Goal: Complete application form

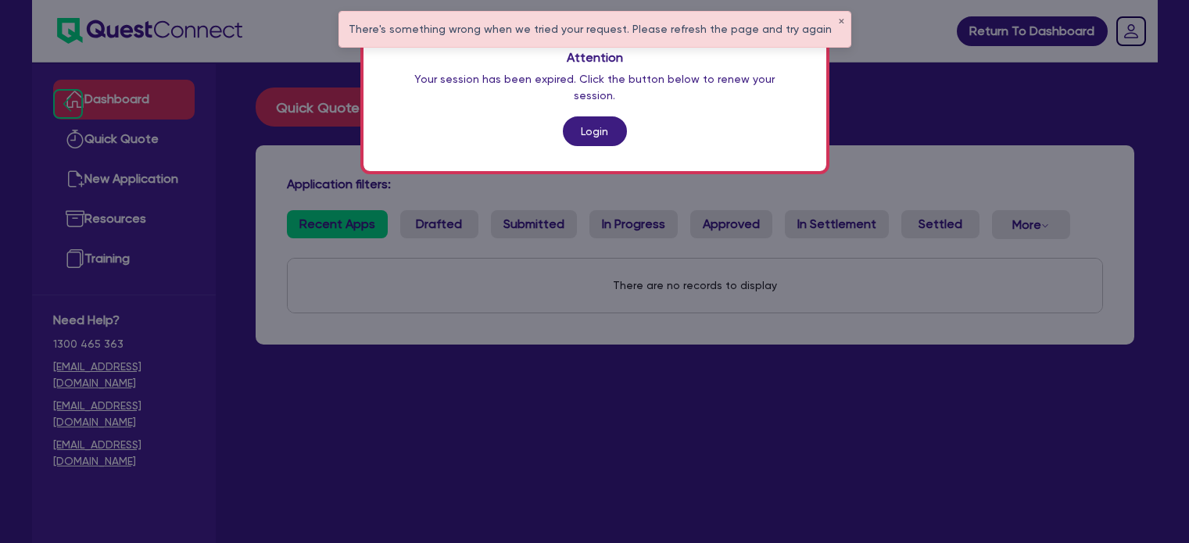
click at [586, 116] on link "Login" at bounding box center [595, 131] width 64 height 30
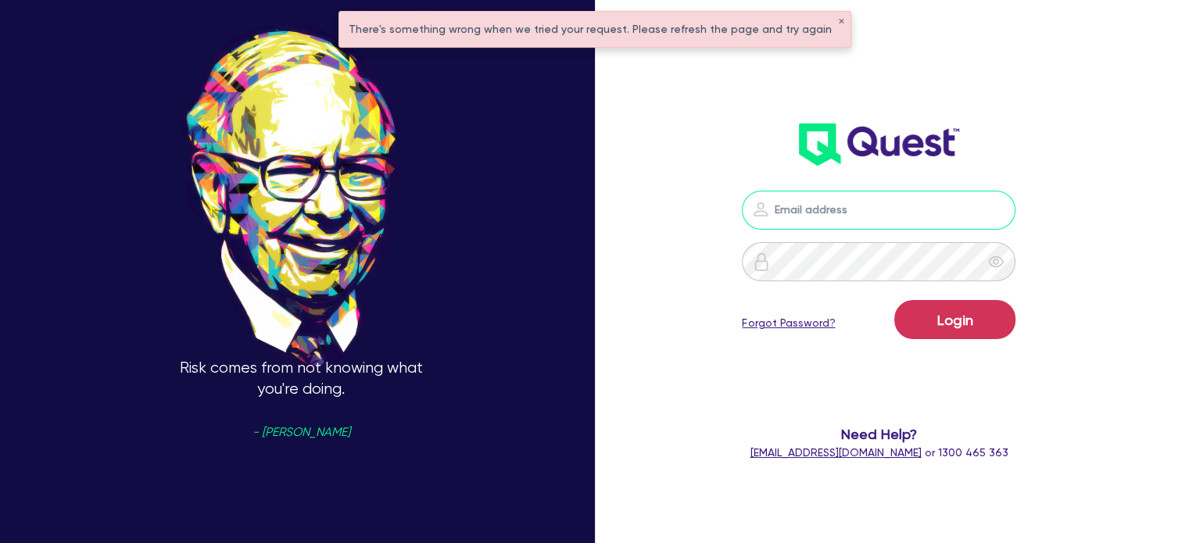
click at [868, 206] on input "email" at bounding box center [879, 210] width 274 height 39
type input "alyssa.baird@quest.finance"
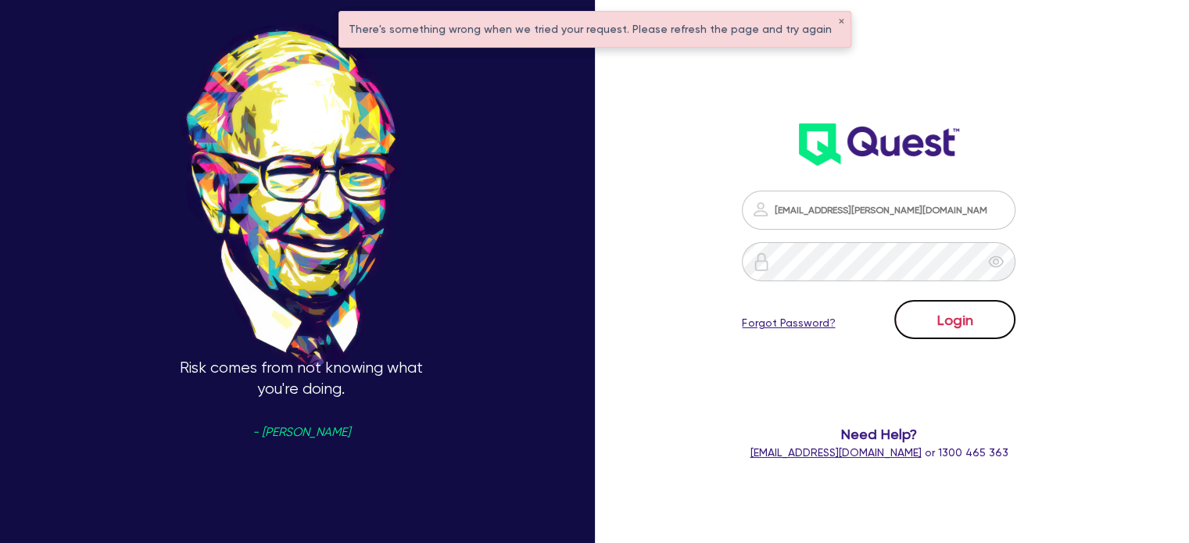
click at [936, 309] on button "Login" at bounding box center [954, 319] width 121 height 39
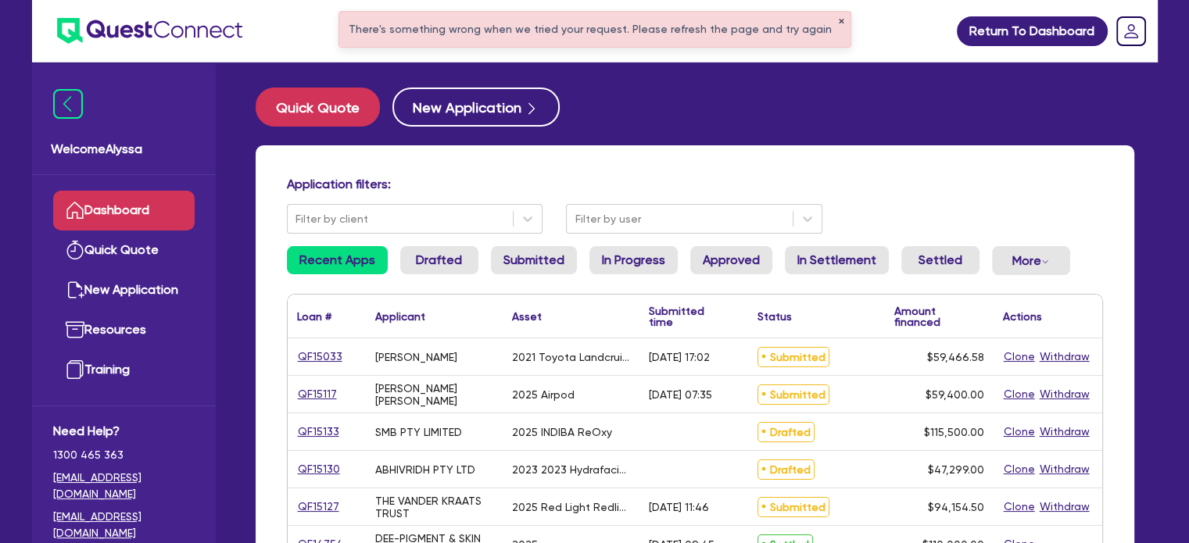
click at [838, 20] on button "✕" at bounding box center [841, 22] width 6 height 8
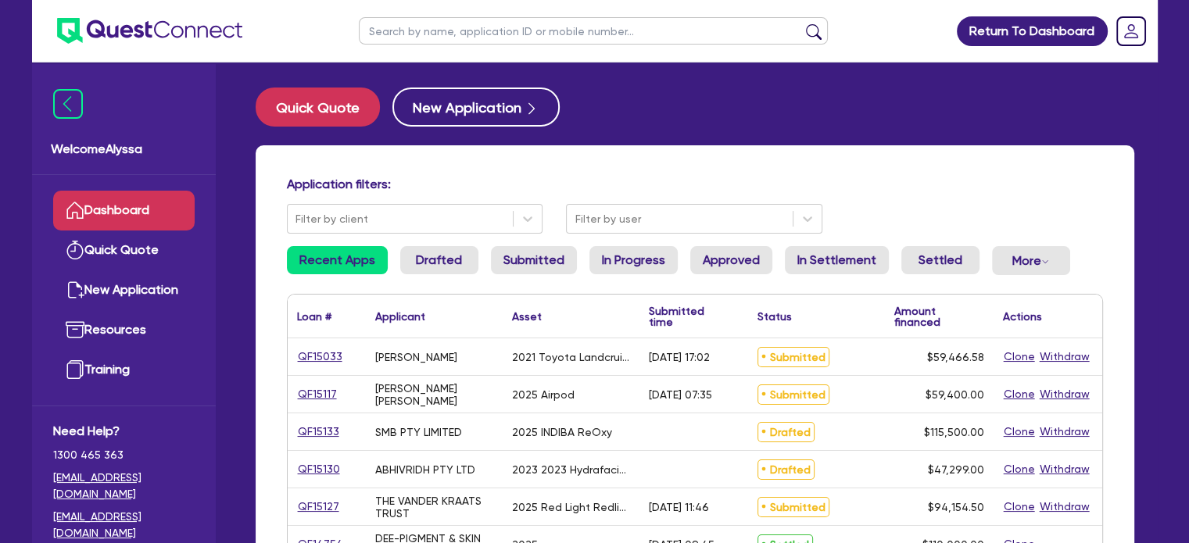
click at [618, 36] on input "text" at bounding box center [593, 30] width 469 height 27
type input "do"
click at [801, 23] on button "submit" at bounding box center [813, 34] width 25 height 22
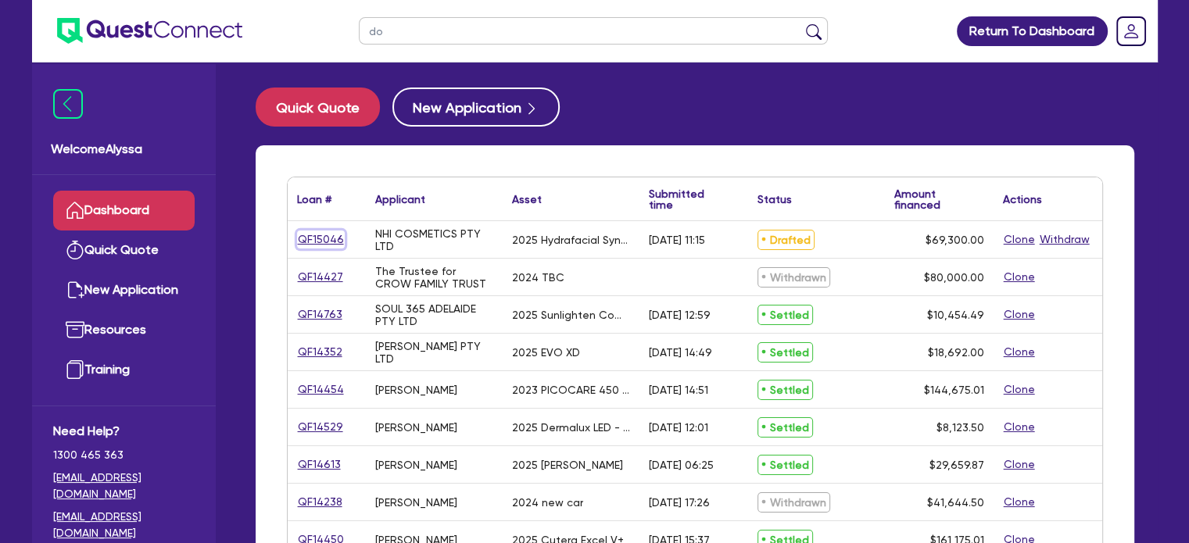
click at [310, 240] on link "QF15046" at bounding box center [321, 240] width 48 height 18
select select "TERTIARY_ASSETS"
select select "BEAUTY_EQUIPMENT"
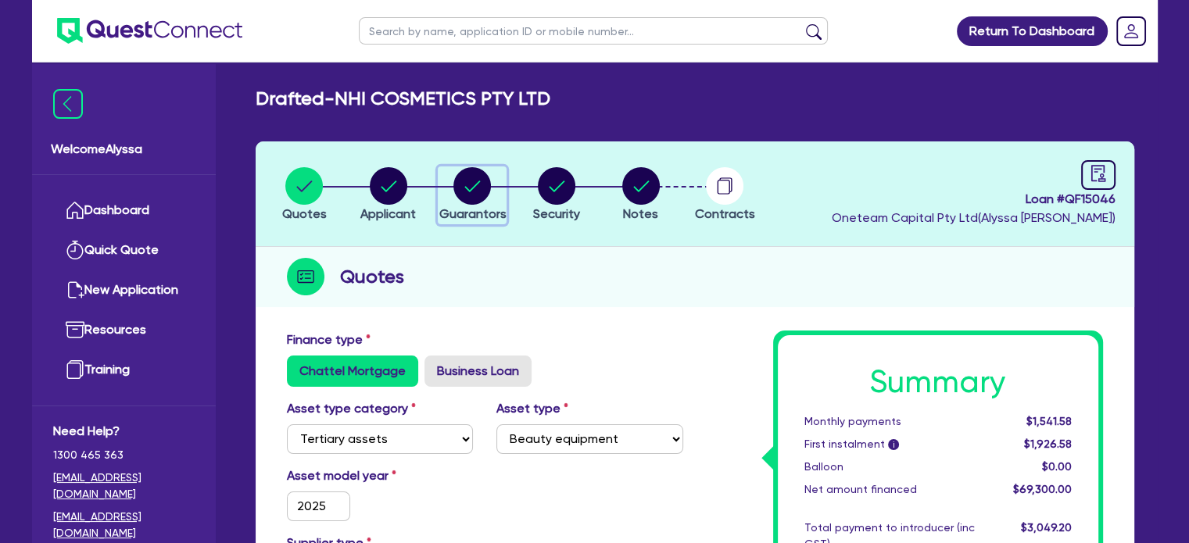
click at [473, 180] on circle "button" at bounding box center [472, 186] width 38 height 38
select select "MR"
select select "NSW"
select select "MARRIED"
select select "MRS"
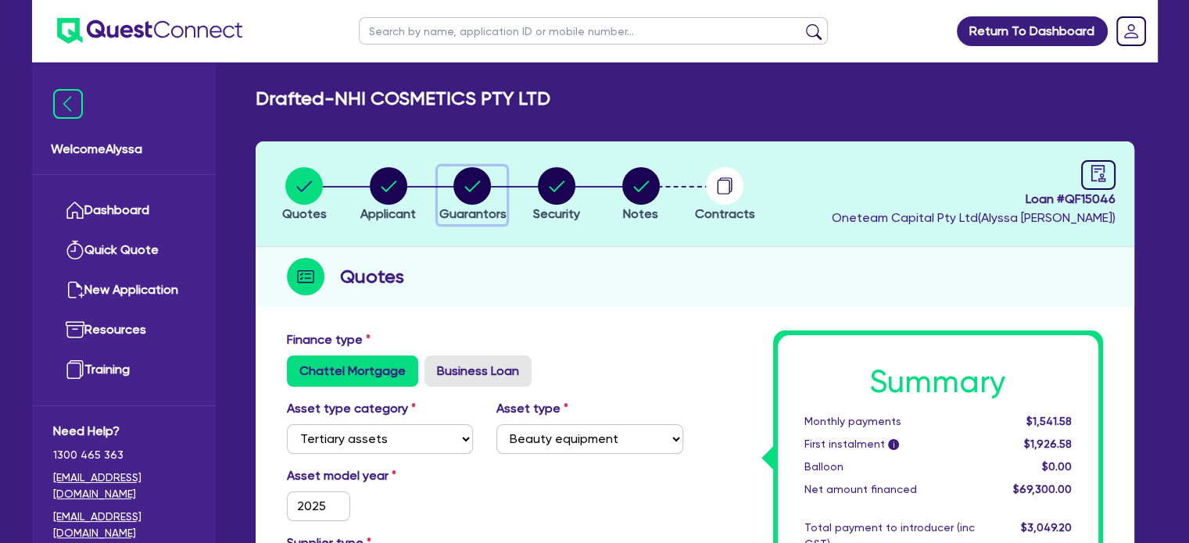
select select "NSW"
select select "MARRIED"
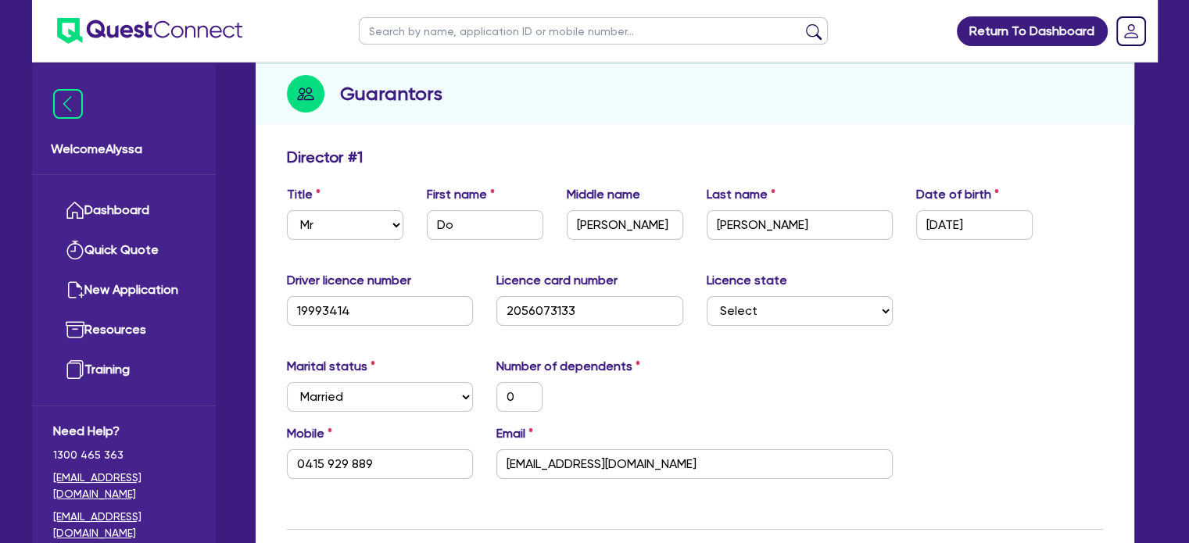
scroll to position [434, 0]
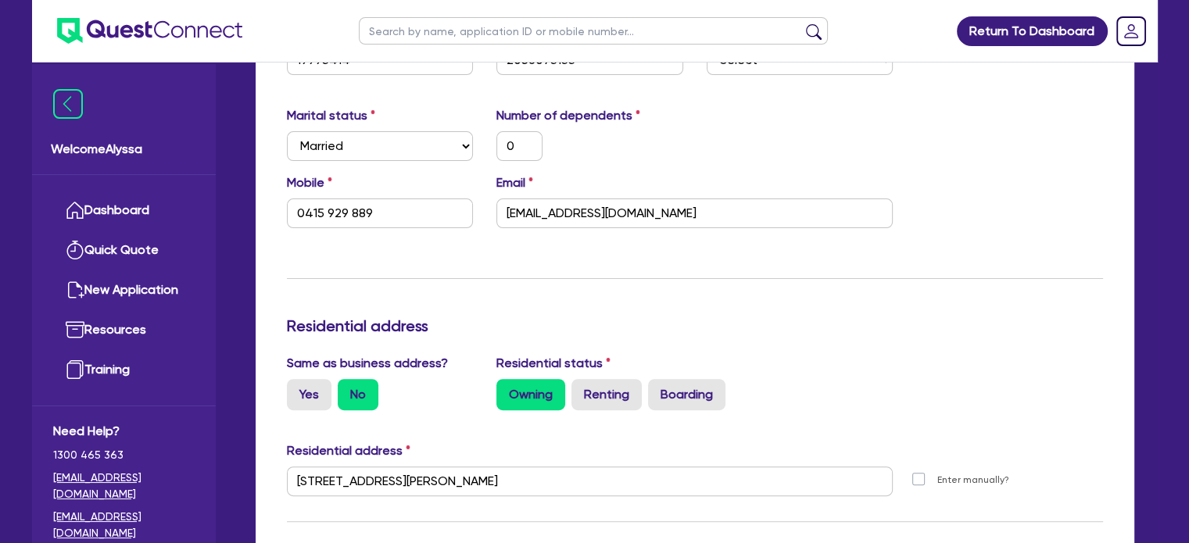
click at [403, 35] on input "text" at bounding box center [593, 30] width 469 height 27
type input "audley"
click button "submit" at bounding box center [813, 34] width 25 height 22
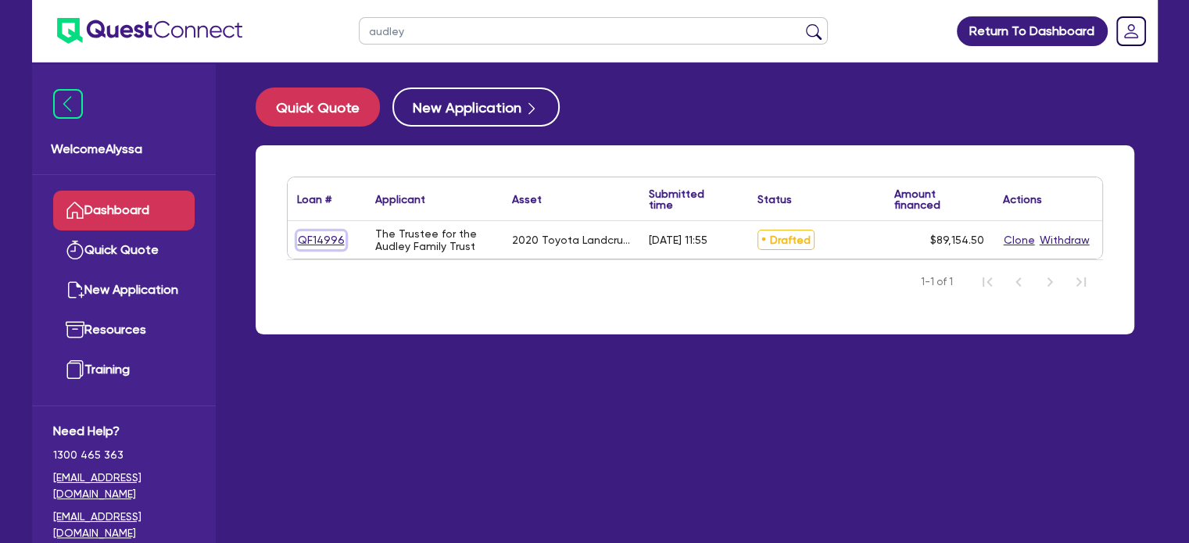
click at [312, 240] on link "QF14996" at bounding box center [321, 240] width 48 height 18
select select "CARS_AND_LIGHT_TRUCKS"
select select "PASSENGER_VEHICLES"
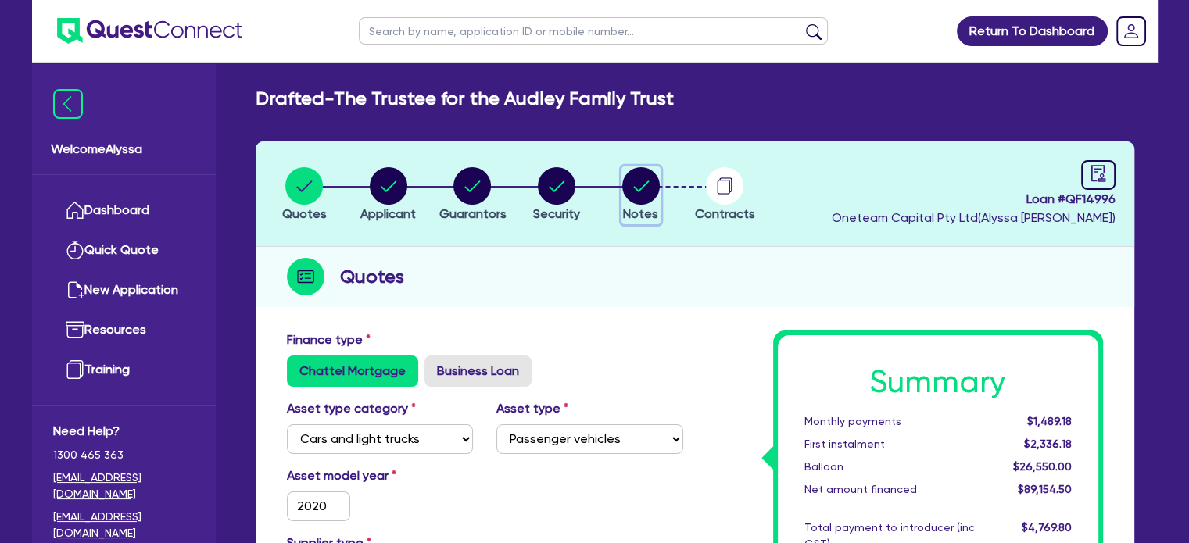
click at [629, 192] on circle "button" at bounding box center [641, 186] width 38 height 38
select select "Other"
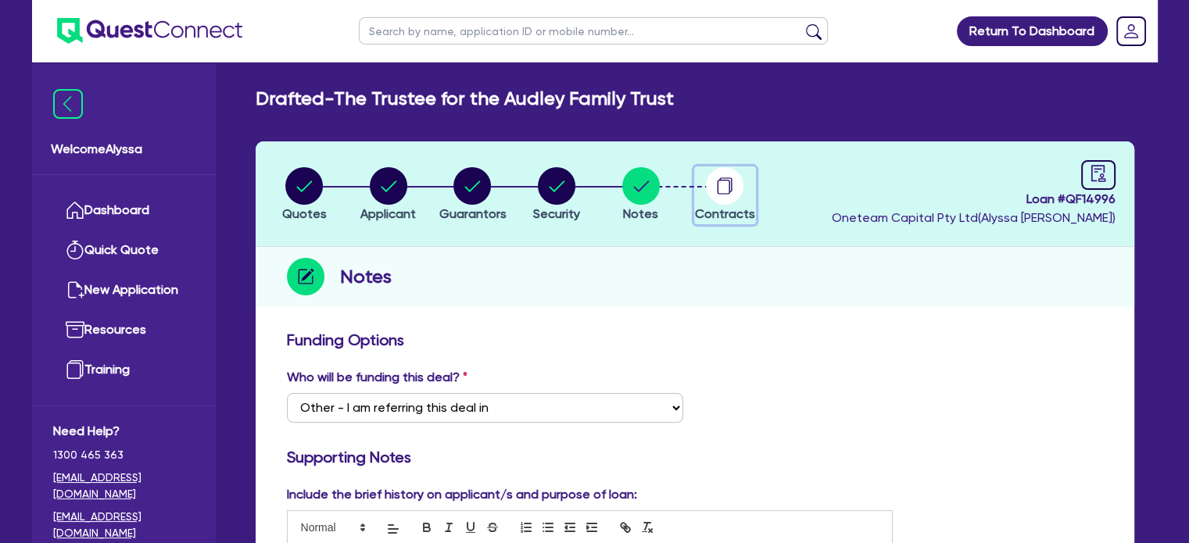
click at [713, 193] on circle "button" at bounding box center [725, 186] width 38 height 38
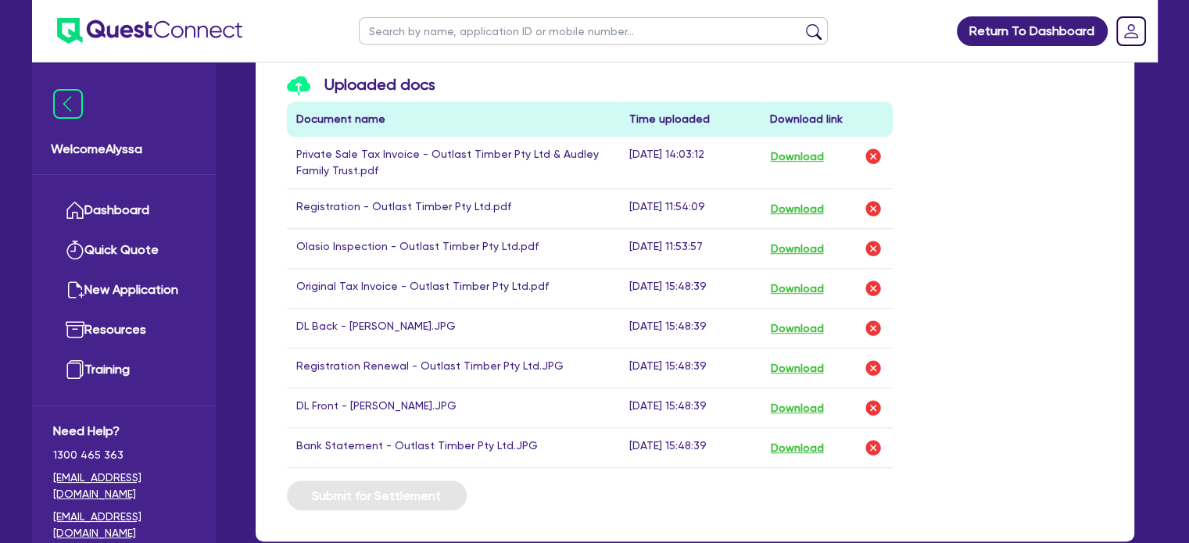
scroll to position [875, 0]
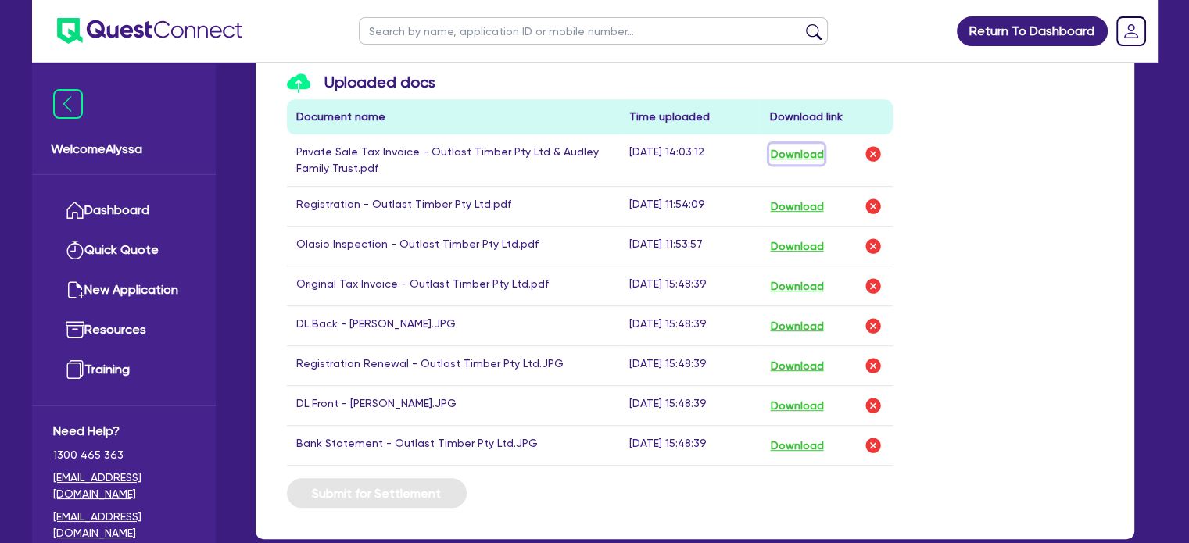
click at [787, 151] on button "Download" at bounding box center [796, 154] width 55 height 20
click at [808, 201] on button "Download" at bounding box center [796, 206] width 55 height 20
click at [792, 240] on button "Download" at bounding box center [796, 246] width 55 height 20
click at [791, 277] on button "Download" at bounding box center [796, 286] width 55 height 20
click at [474, 309] on td "DL Back - Matthew C McEvoy.JPG" at bounding box center [454, 326] width 334 height 40
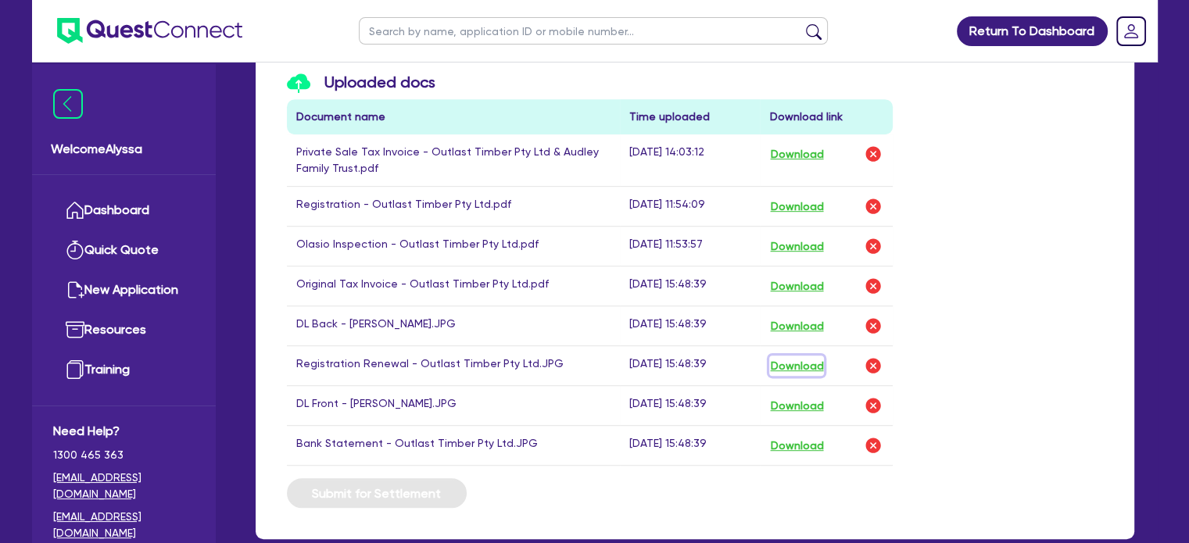
click at [791, 358] on button "Download" at bounding box center [796, 366] width 55 height 20
click at [792, 403] on button "Download" at bounding box center [796, 406] width 55 height 20
click at [786, 440] on button "Download" at bounding box center [796, 445] width 55 height 20
click at [636, 346] on td "25-08-25 15:48:39" at bounding box center [690, 366] width 140 height 40
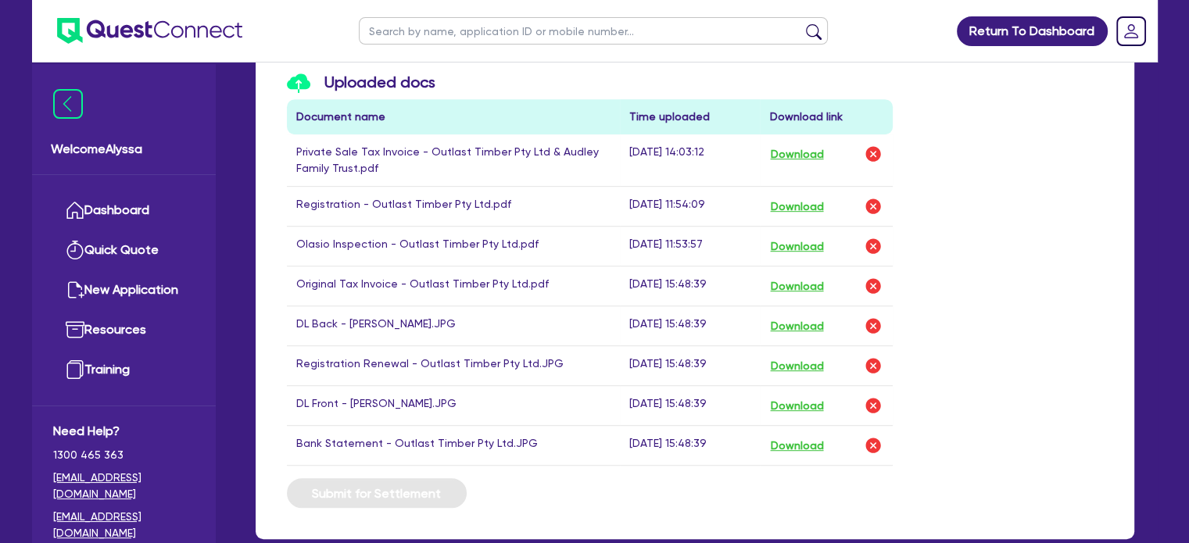
click at [439, 20] on input "text" at bounding box center [593, 30] width 469 height 27
type input "kraats"
click button "submit" at bounding box center [813, 34] width 25 height 22
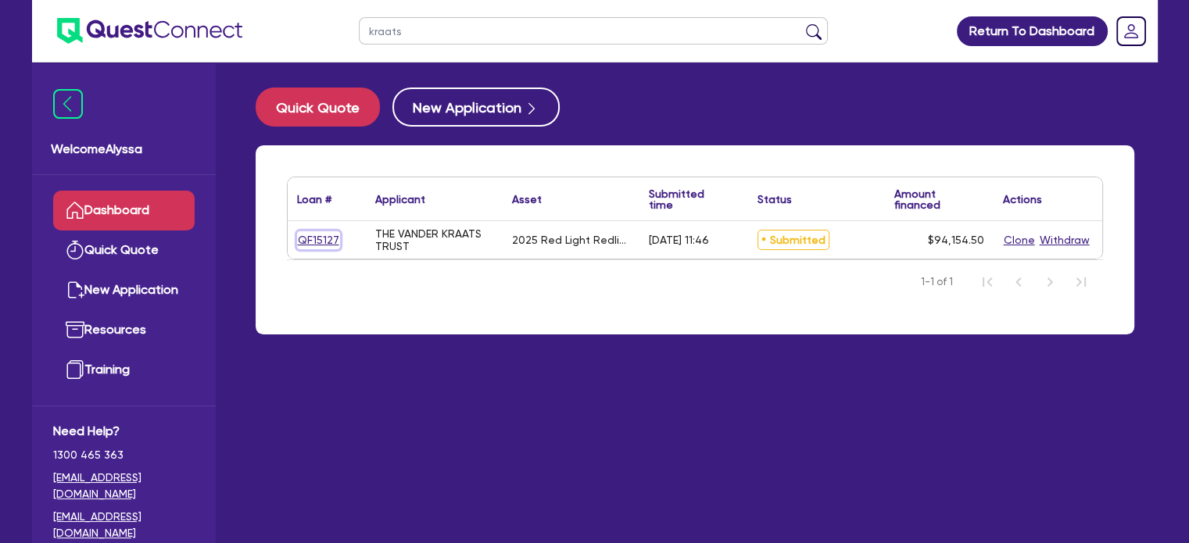
click at [305, 240] on link "QF15127" at bounding box center [318, 240] width 43 height 18
select select "SECONDARY_ASSETS"
select select "MEDICAL_DENTAL_LABORATORY_EQUIPMENT"
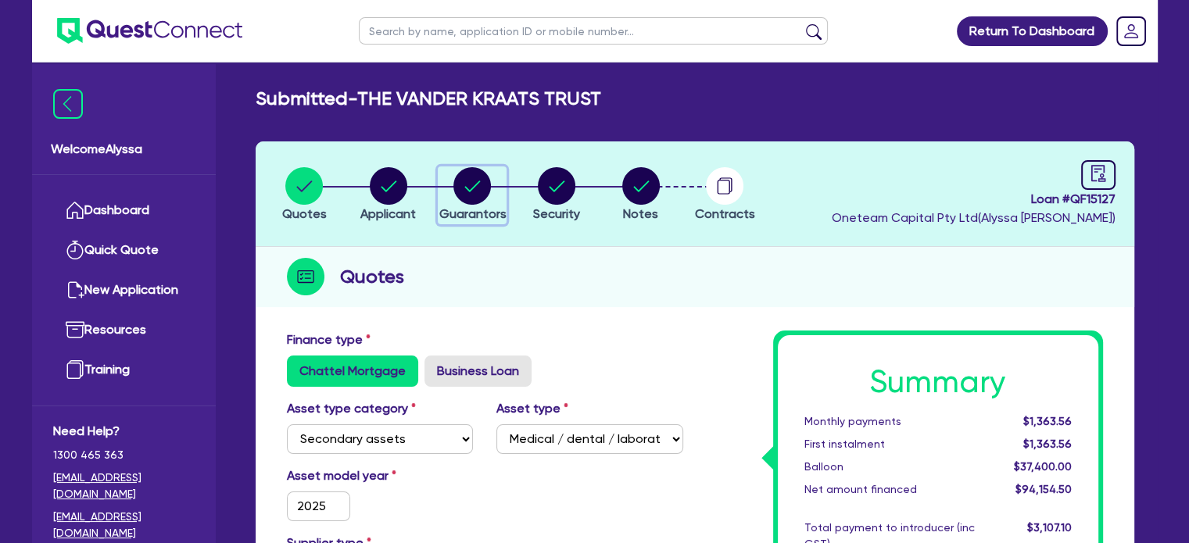
click at [475, 193] on circle "button" at bounding box center [472, 186] width 38 height 38
select select "DR"
select select "QLD"
select select "MARRIED"
select select "PROPERTY"
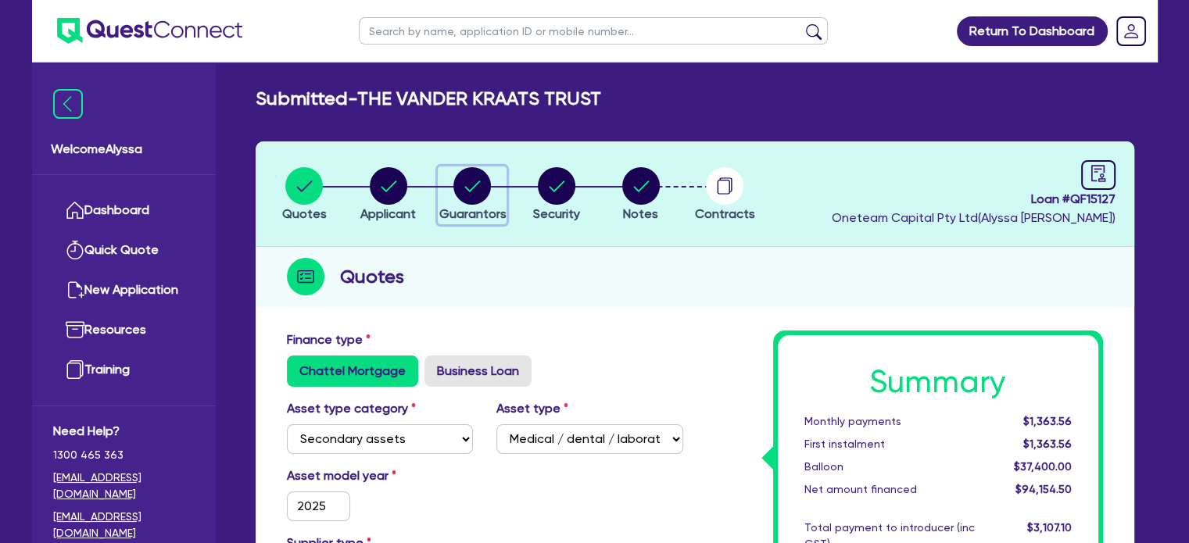
select select "INVESTMENT_PROPERTY"
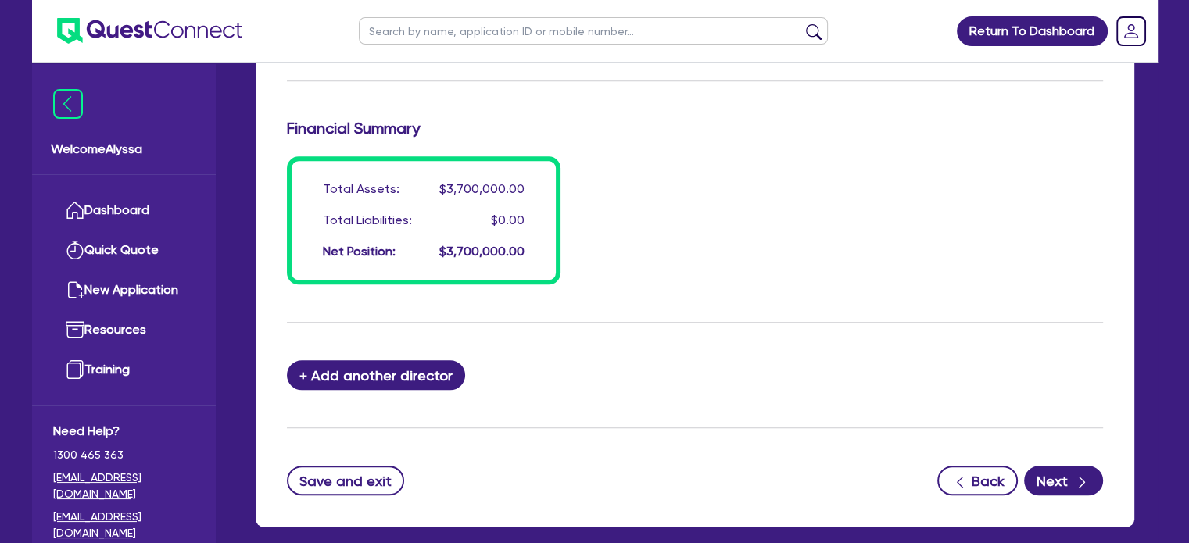
scroll to position [1395, 0]
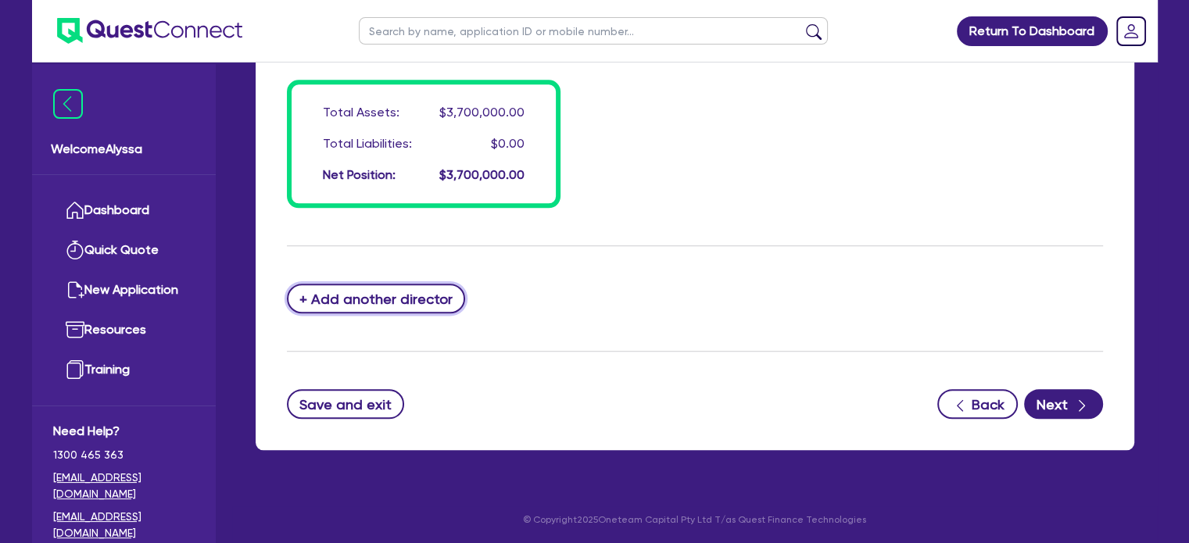
click at [348, 289] on button "+ Add another director" at bounding box center [376, 299] width 179 height 30
type input "0"
type input "0402736742"
type input "1700000"
type input "2000000"
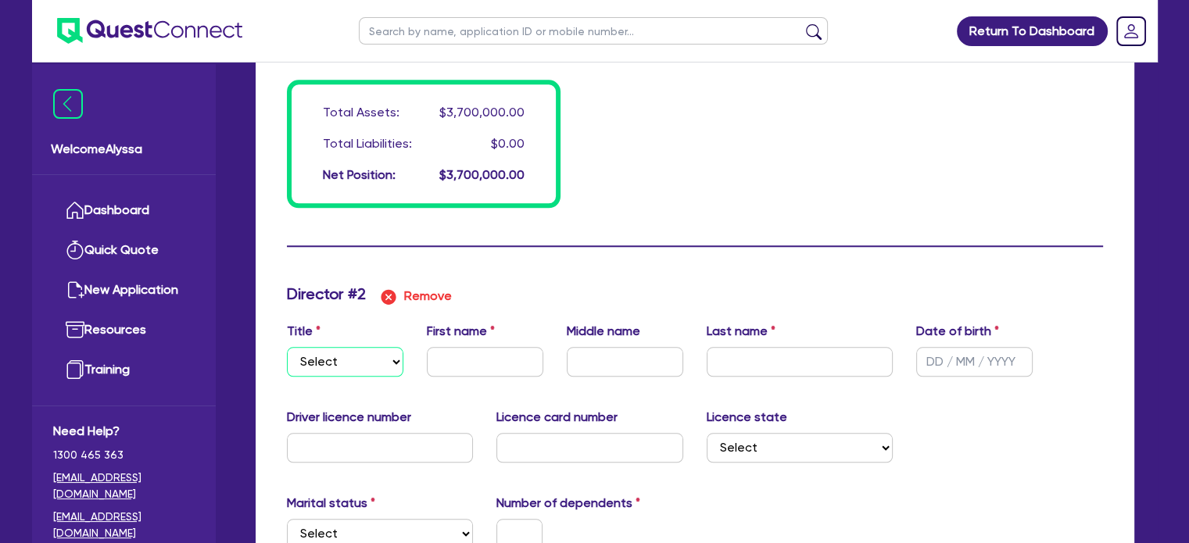
click at [314, 361] on select "Select Mr Mrs Ms Miss Dr" at bounding box center [345, 362] width 116 height 30
select select "MRS"
click at [287, 347] on select "Select Mr Mrs Ms Miss Dr" at bounding box center [345, 362] width 116 height 30
type input "0"
type input "0402736742"
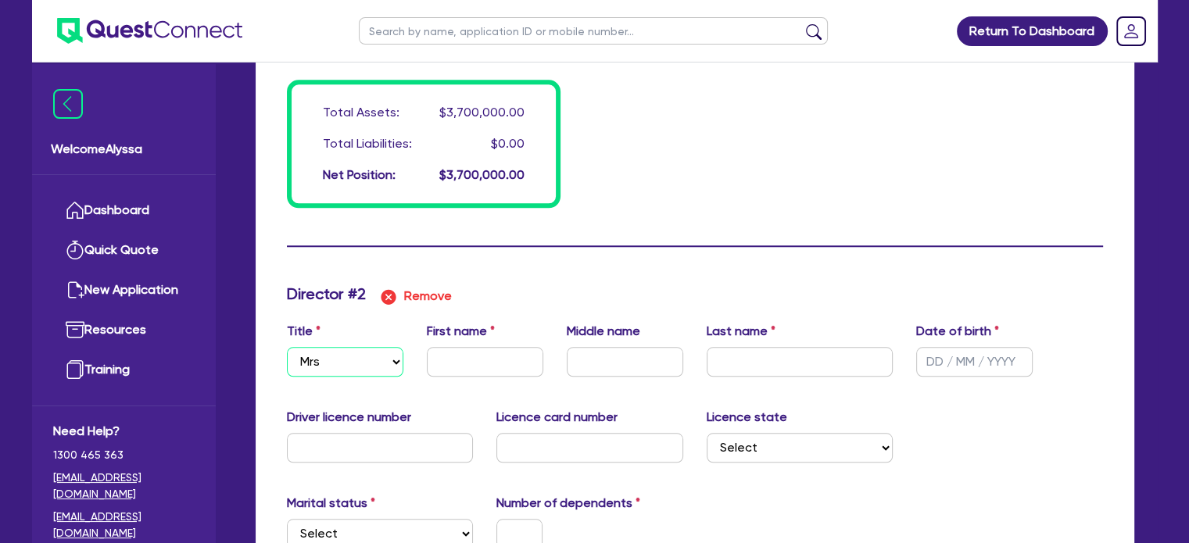
type input "1700000"
type input "2000000"
type input "0"
type input "0402736742"
type input "1700000"
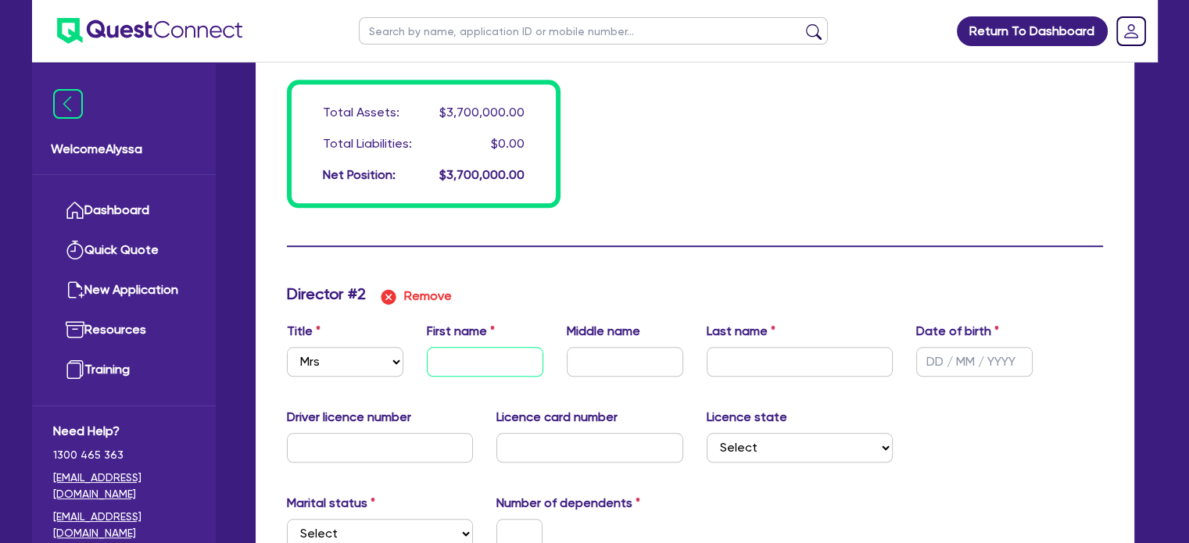
type input "2000000"
type input "M"
type input "0"
type input "0402736742"
type input "1700000"
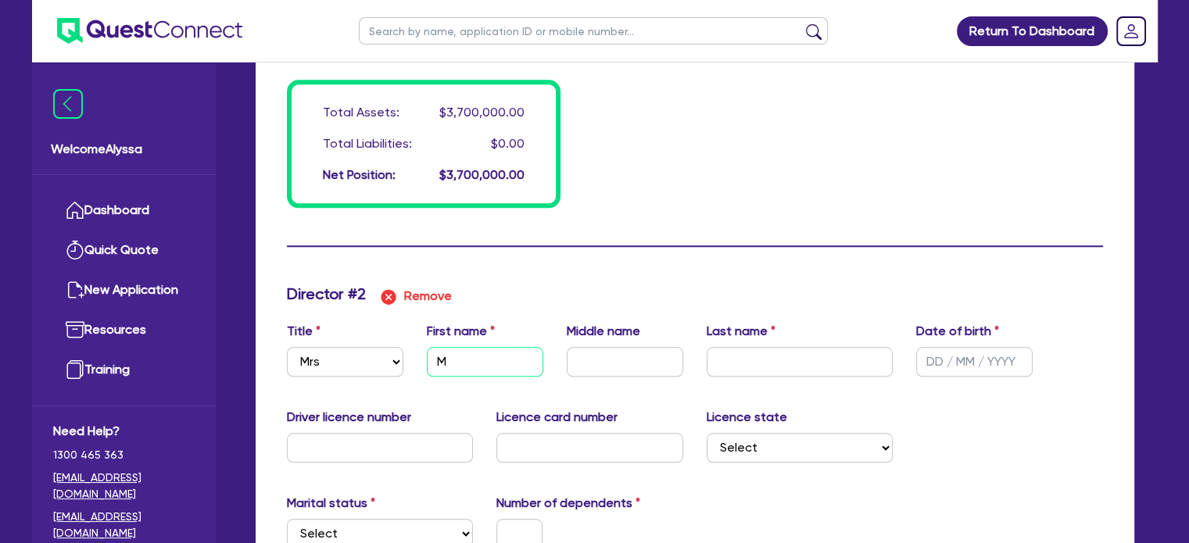
type input "2000000"
type input "Ma"
type input "0"
type input "0402736742"
type input "1700000"
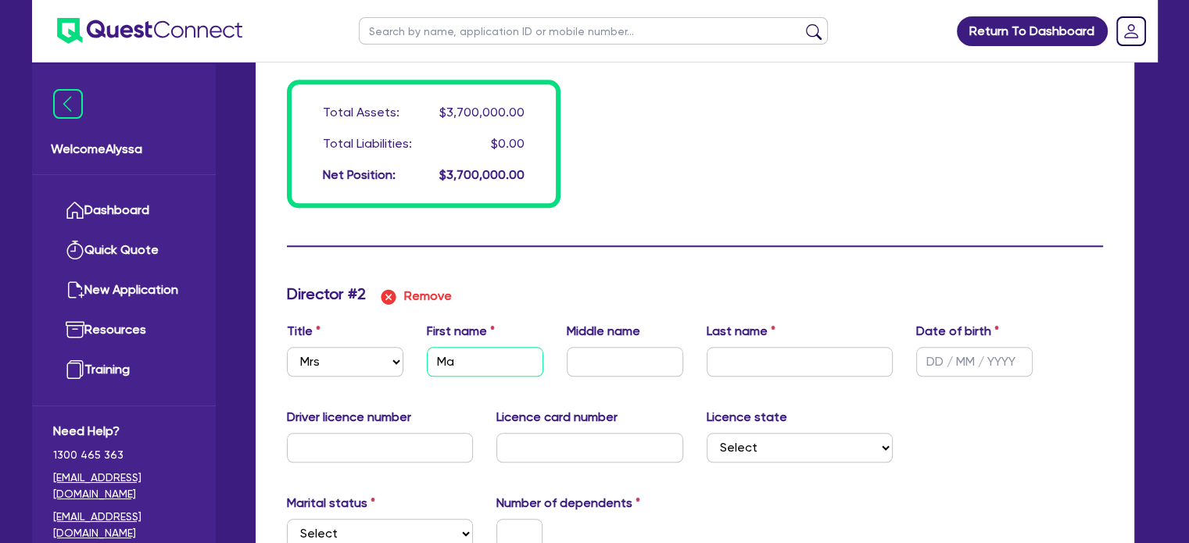
type input "2000000"
type input "Mari"
type input "0"
type input "0402736742"
type input "1700000"
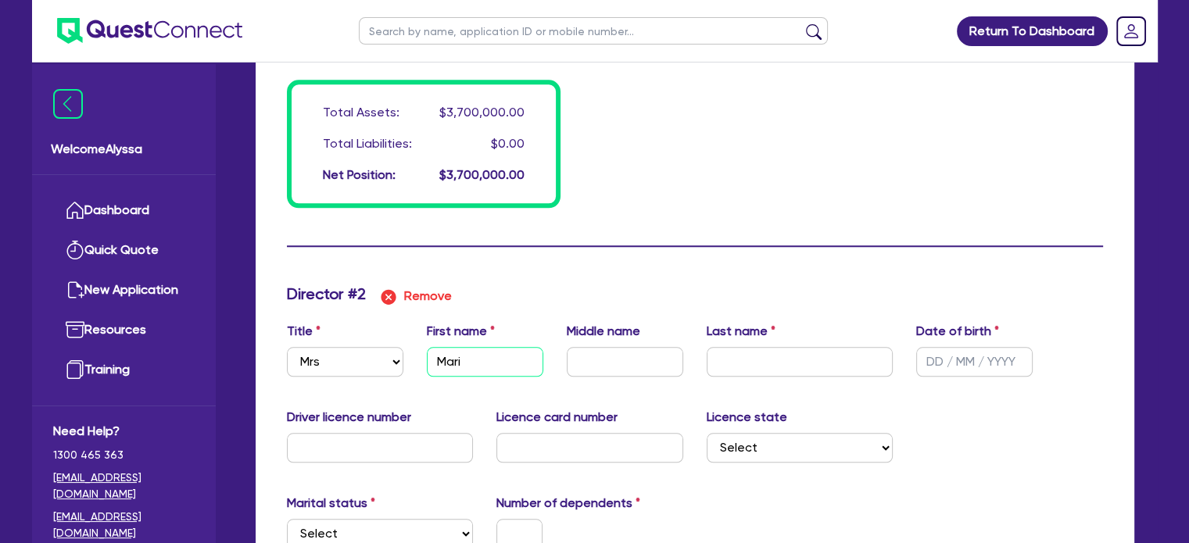
type input "2000000"
type input "0"
type input "0402736742"
type input "1700000"
type input "2000000"
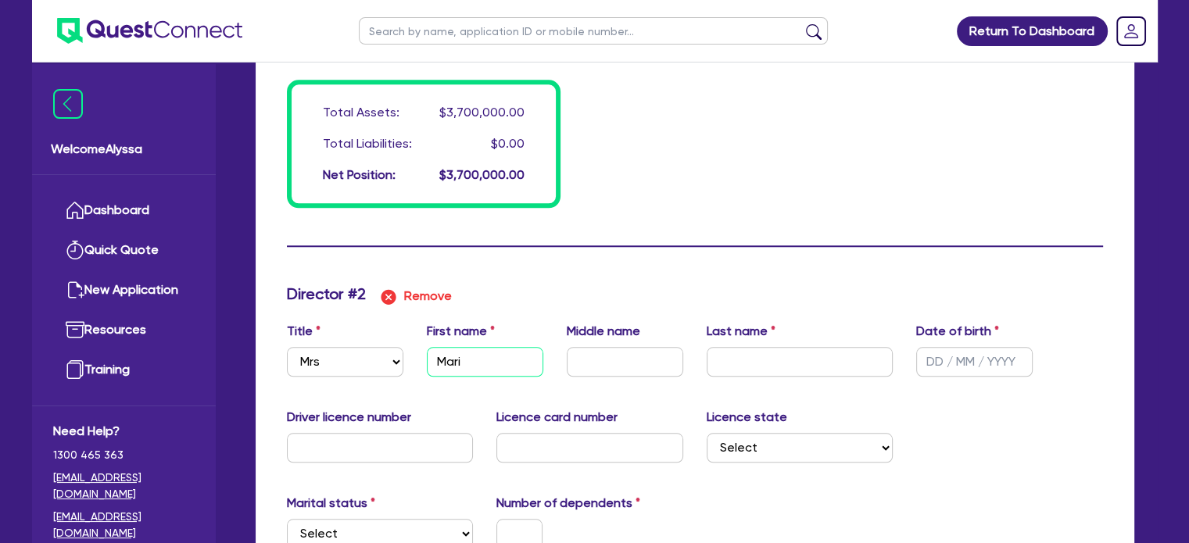
type input "Mario"
type input "0"
type input "0402736742"
type input "1700000"
type input "2000000"
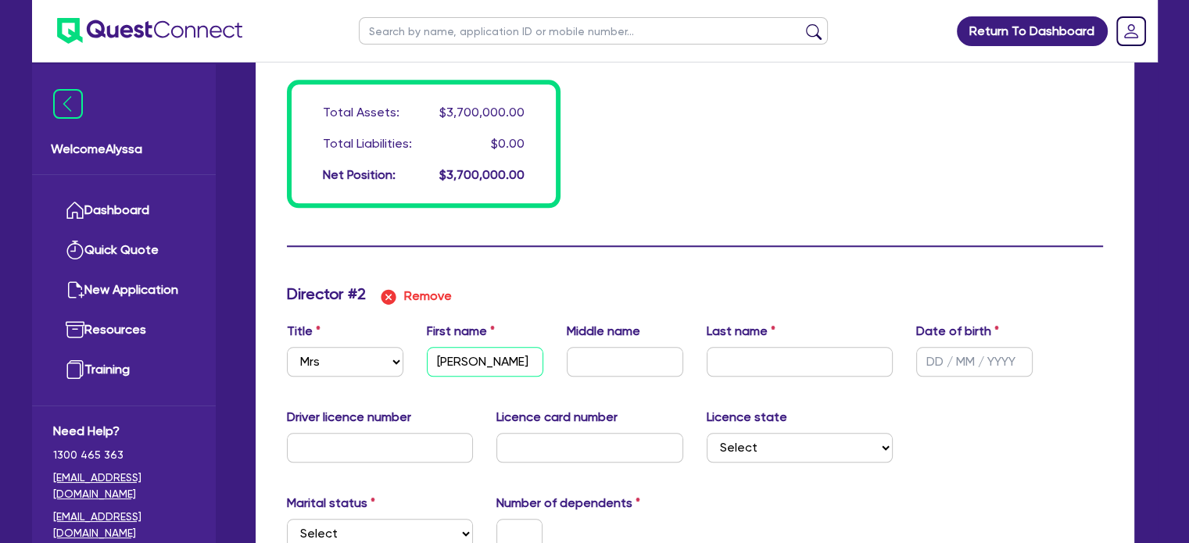
type input "Marion"
type input "0"
type input "0402736742"
type input "1700000"
type input "2000000"
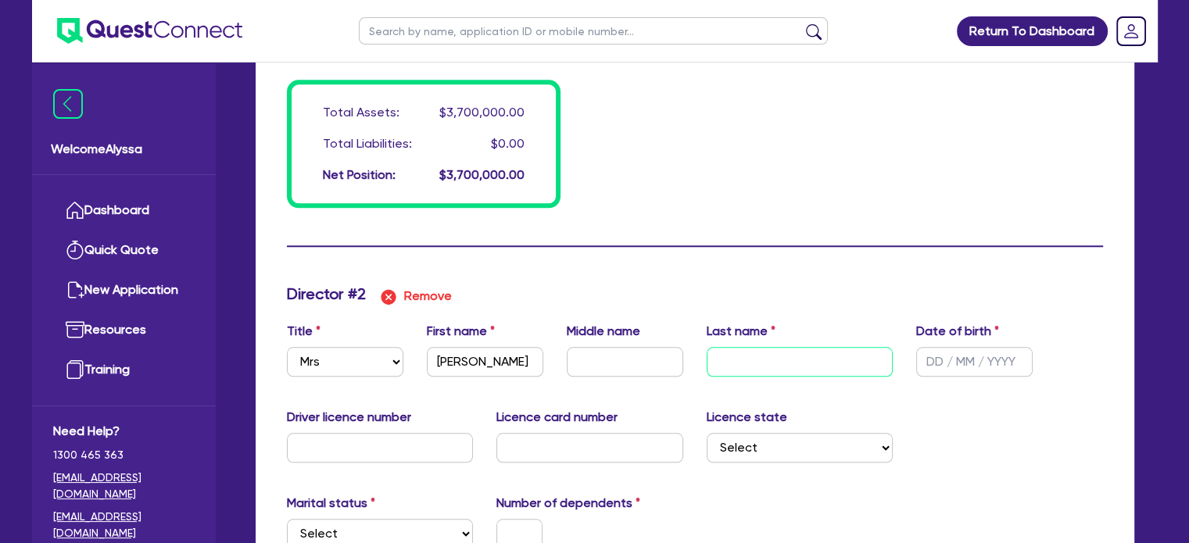
type input "V"
type input "0"
type input "0402736742"
type input "1700000"
type input "2000000"
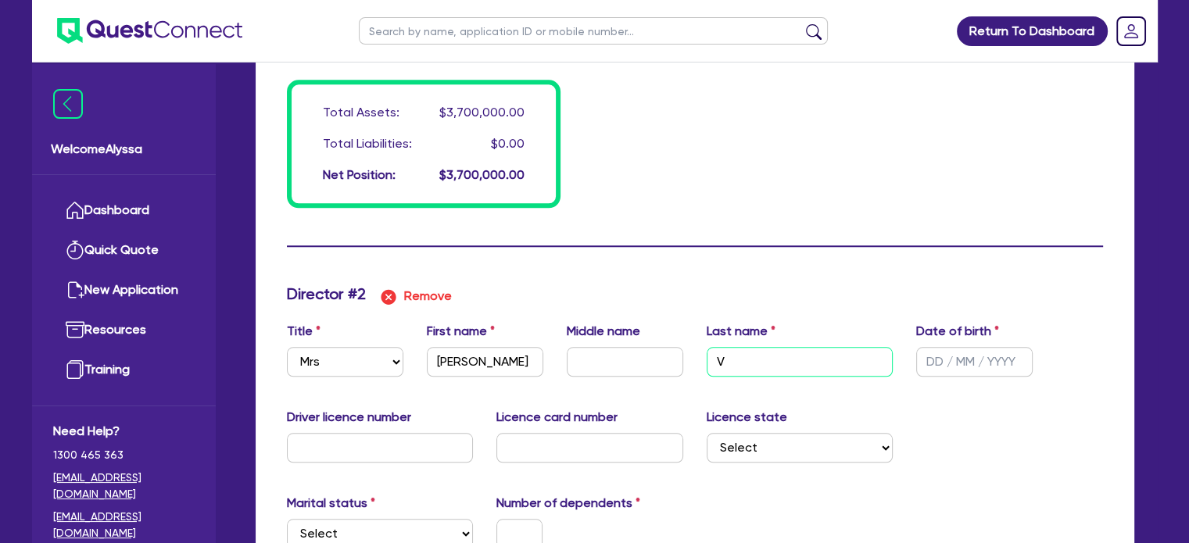
type input "Va"
type input "0"
type input "0402736742"
type input "1700000"
type input "2000000"
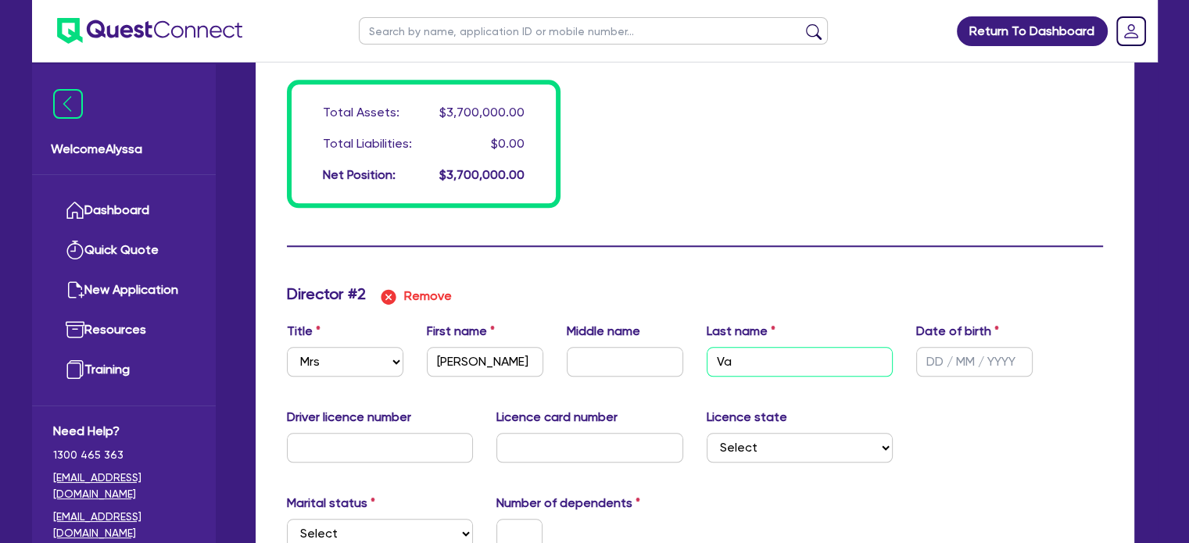
type input "Van"
type input "0"
type input "0402736742"
type input "1700000"
type input "2000000"
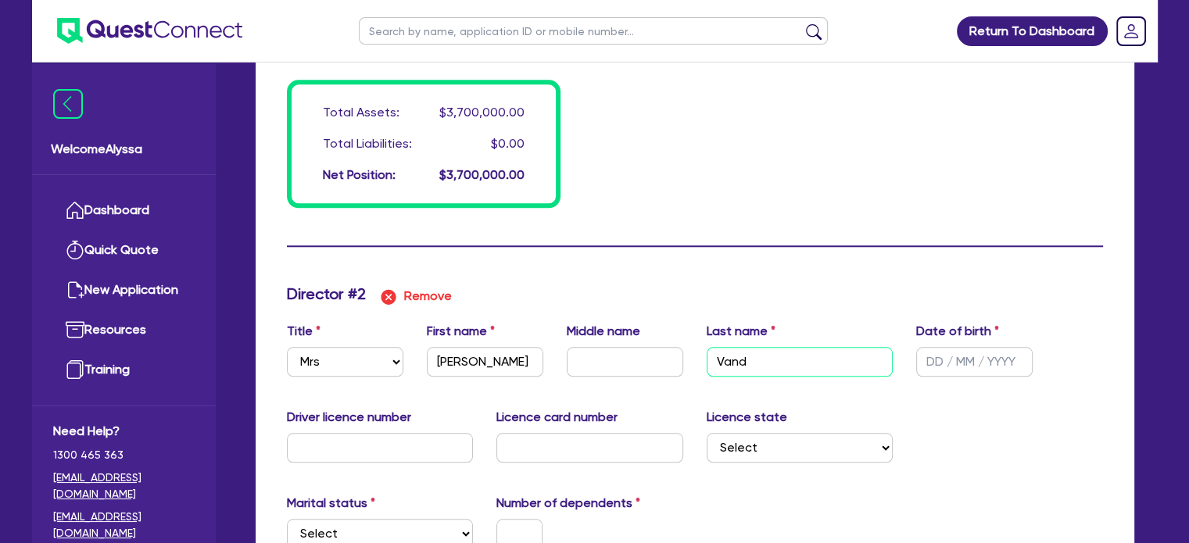
type input "Vande"
type input "0"
type input "0402736742"
type input "1700000"
type input "2000000"
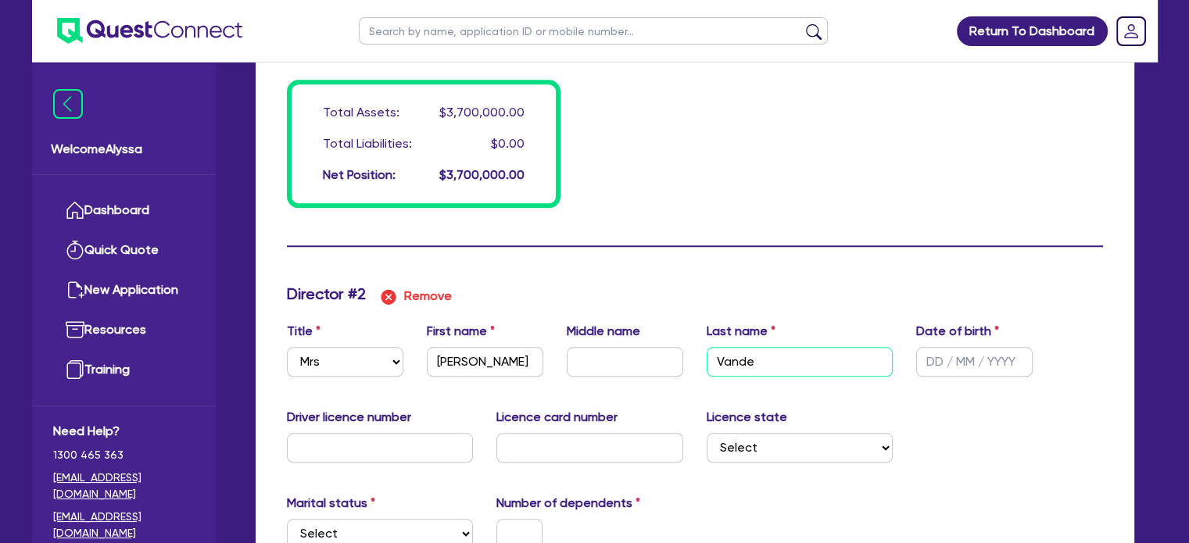
type input "0"
type input "0402736742"
type input "1700000"
type input "2000000"
type input "Vander"
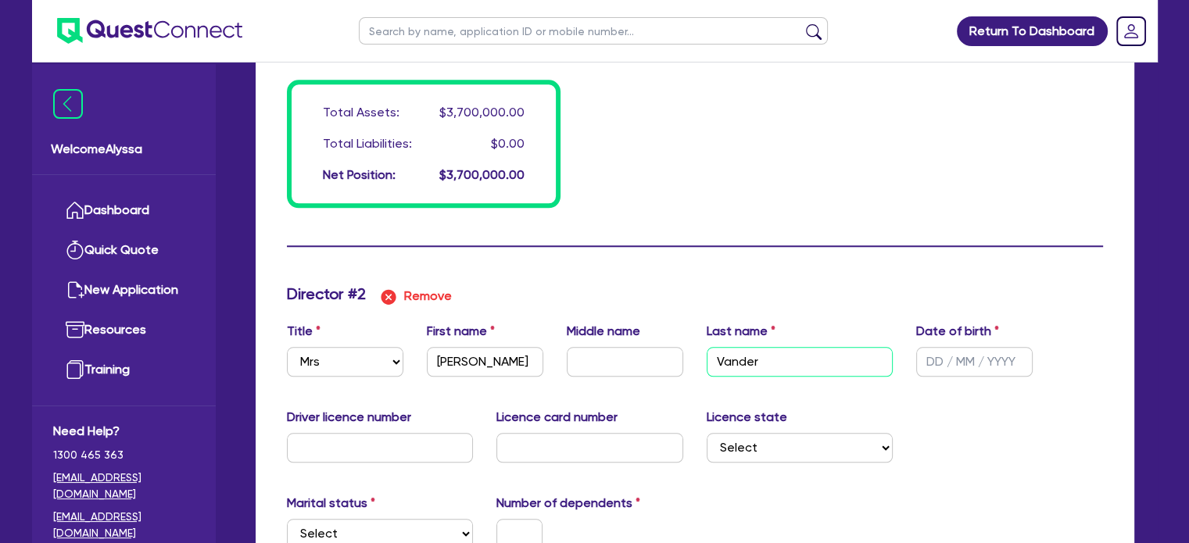
type input "0"
type input "0402736742"
type input "1700000"
type input "2000000"
type input "Vander"
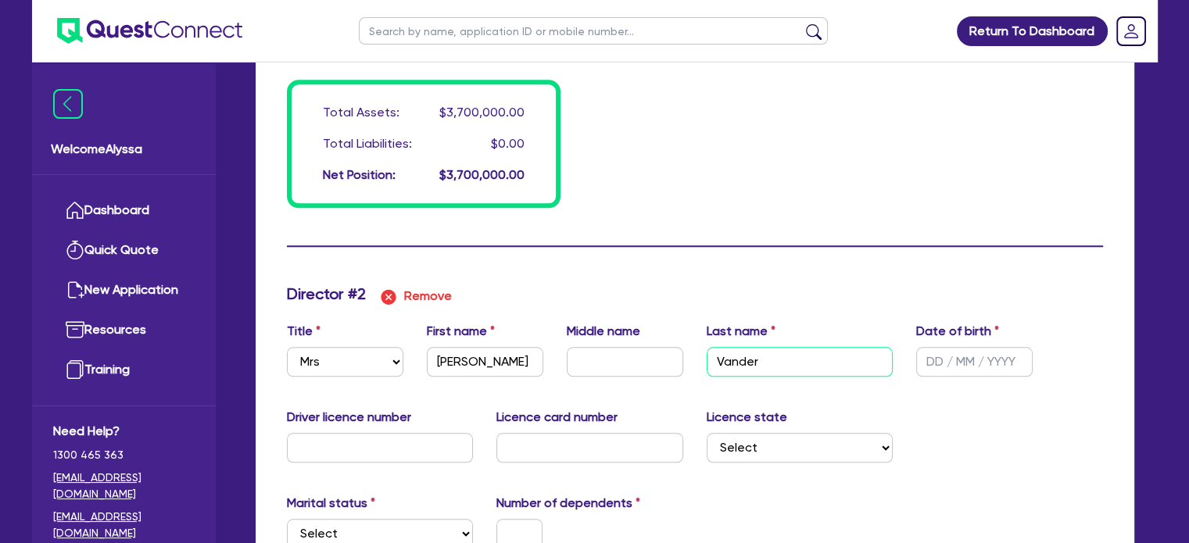
type input "0"
type input "0402736742"
type input "1700000"
type input "2000000"
type input "Vander K"
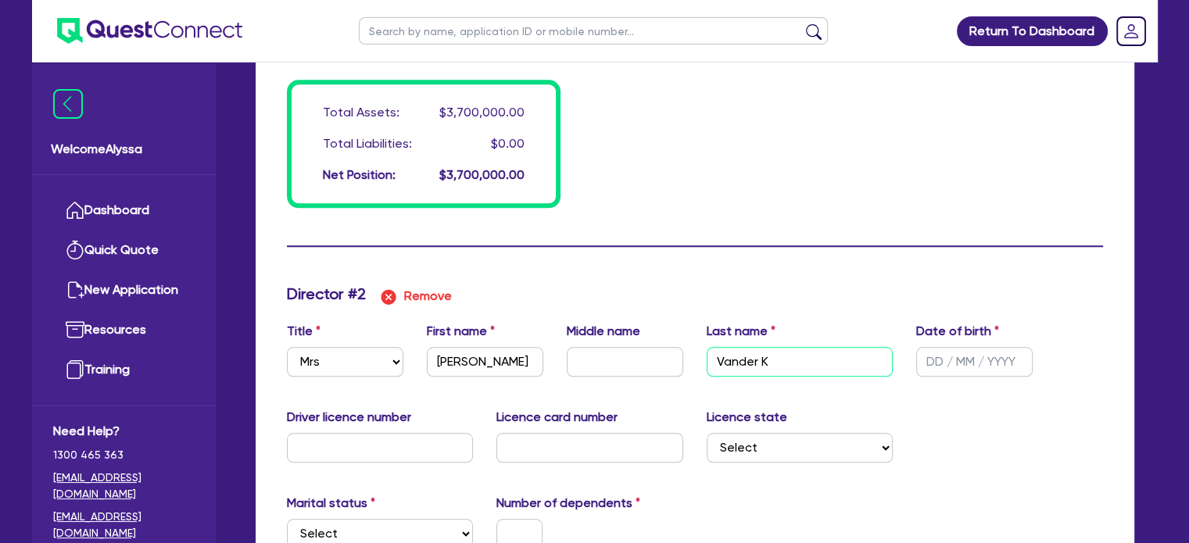
type input "0"
type input "0402736742"
type input "1700000"
type input "2000000"
type input "Vander Kra"
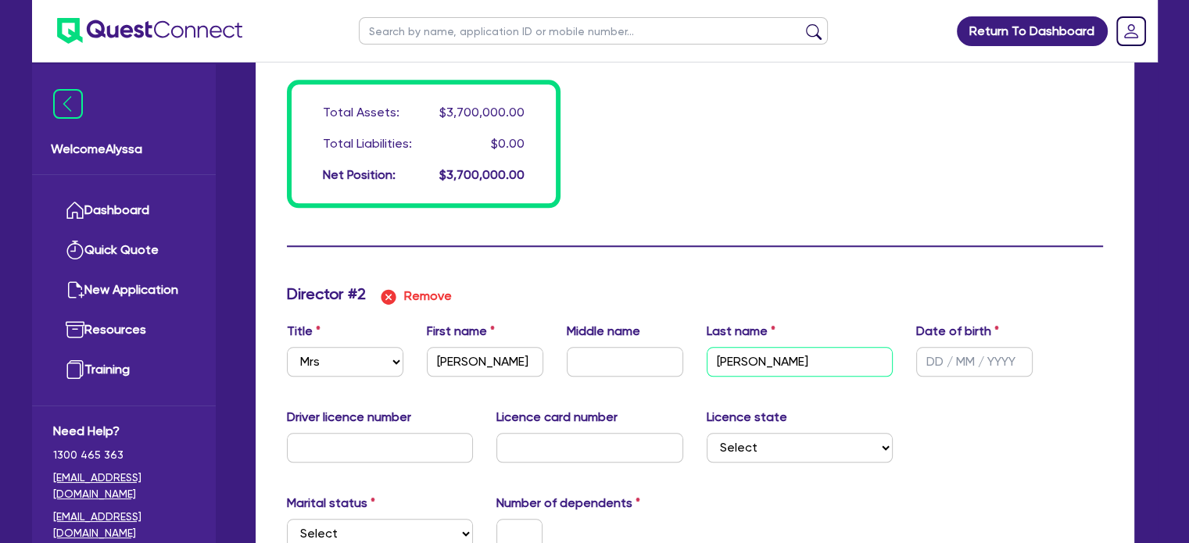
type input "0"
type input "0402736742"
type input "1700000"
type input "2000000"
type input "0"
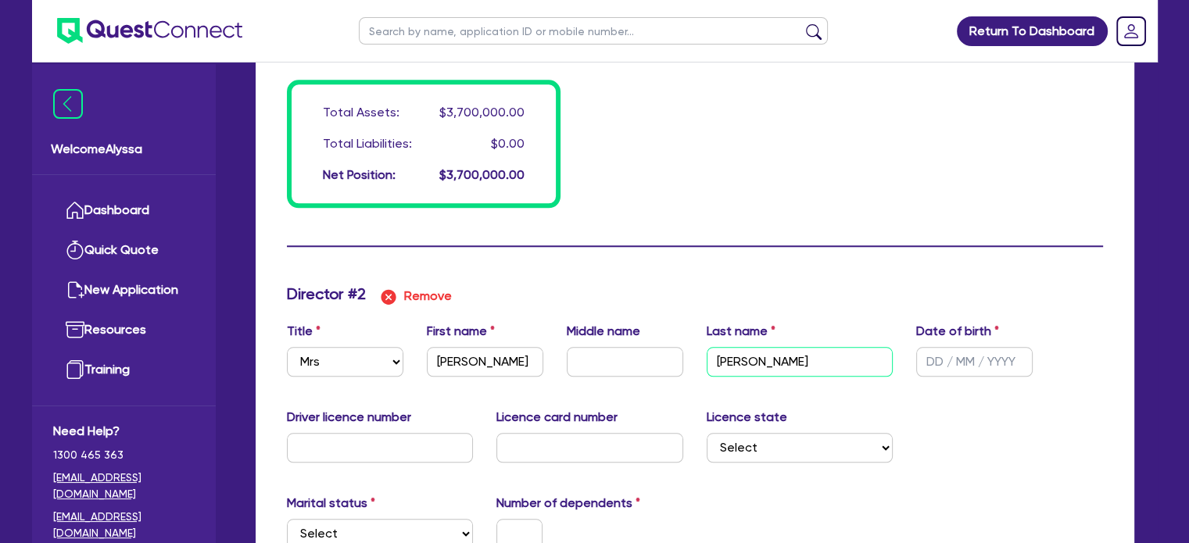
type input "0402736742"
type input "1700000"
type input "2000000"
type input "Vander Kraa"
type input "0"
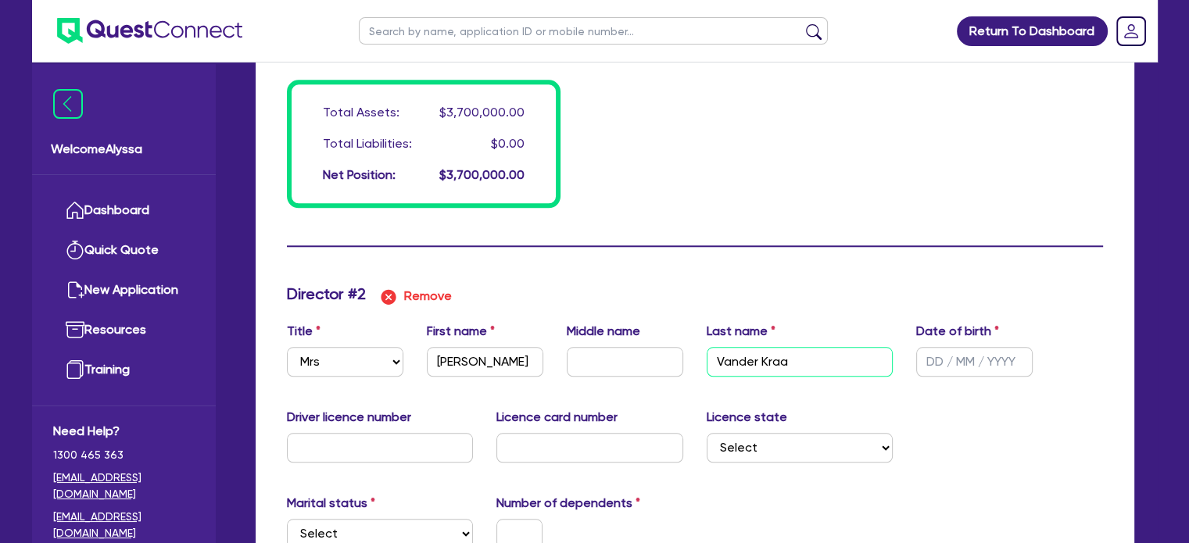
type input "0402736742"
type input "1700000"
type input "2000000"
type input "Vander Kraat"
type input "0"
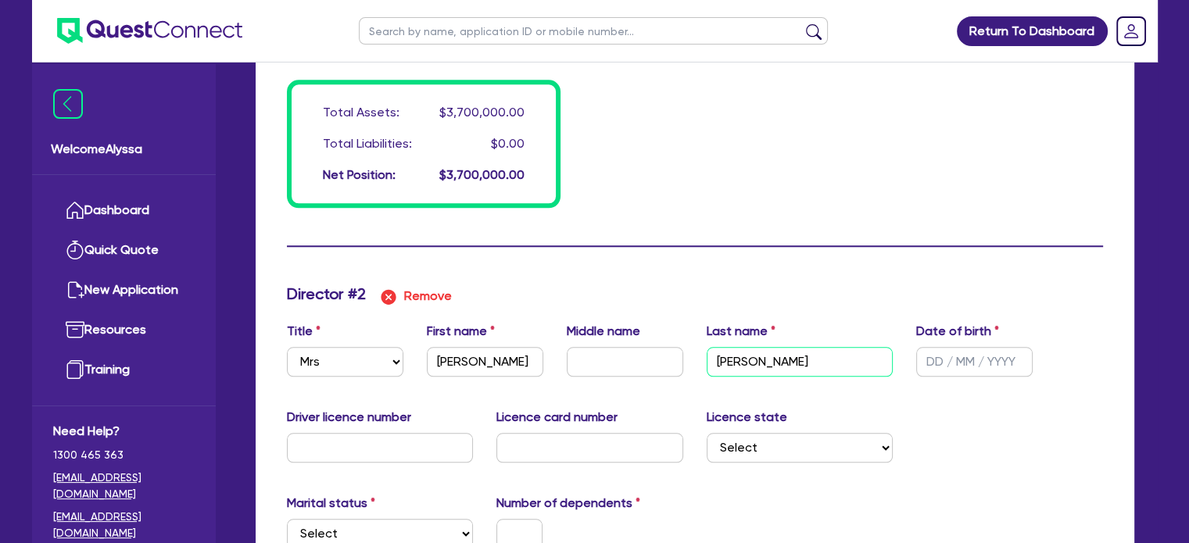
type input "0402736742"
type input "1700000"
type input "2000000"
type input "Vander Kraats"
type input "0"
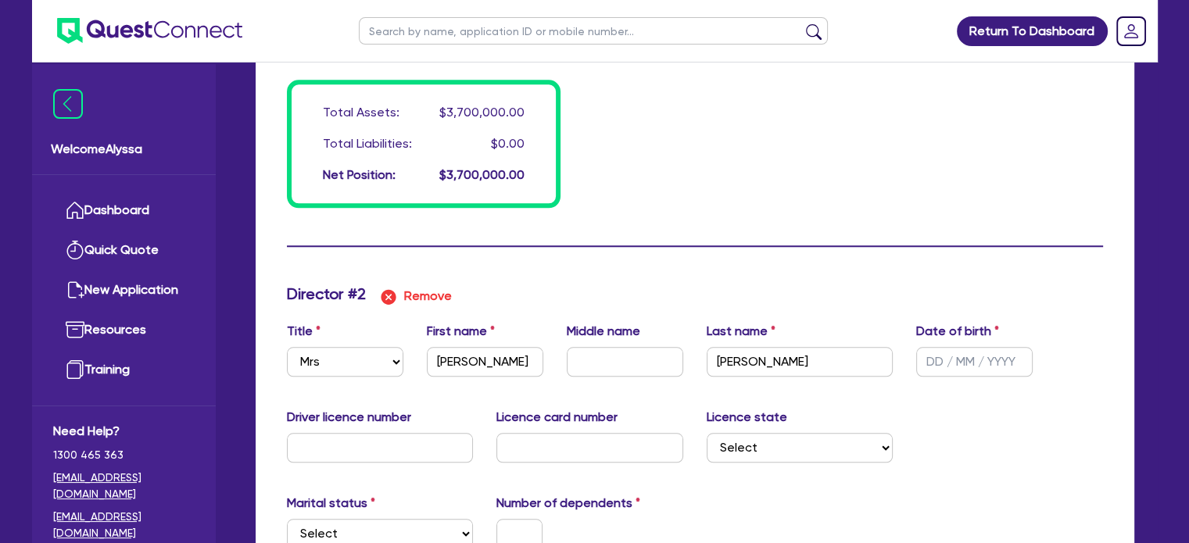
type input "0402 736 742"
type input "1,700,000"
type input "2,000,000"
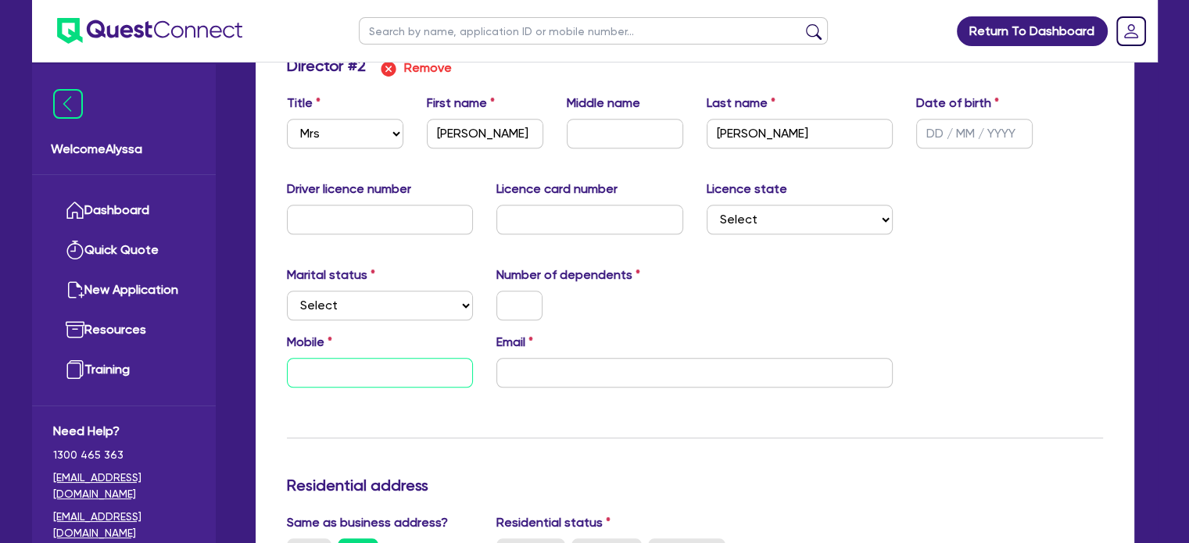
click at [372, 364] on input "text" at bounding box center [380, 373] width 187 height 30
type input "0"
type input "0402736742"
type input "1700000"
type input "2000000"
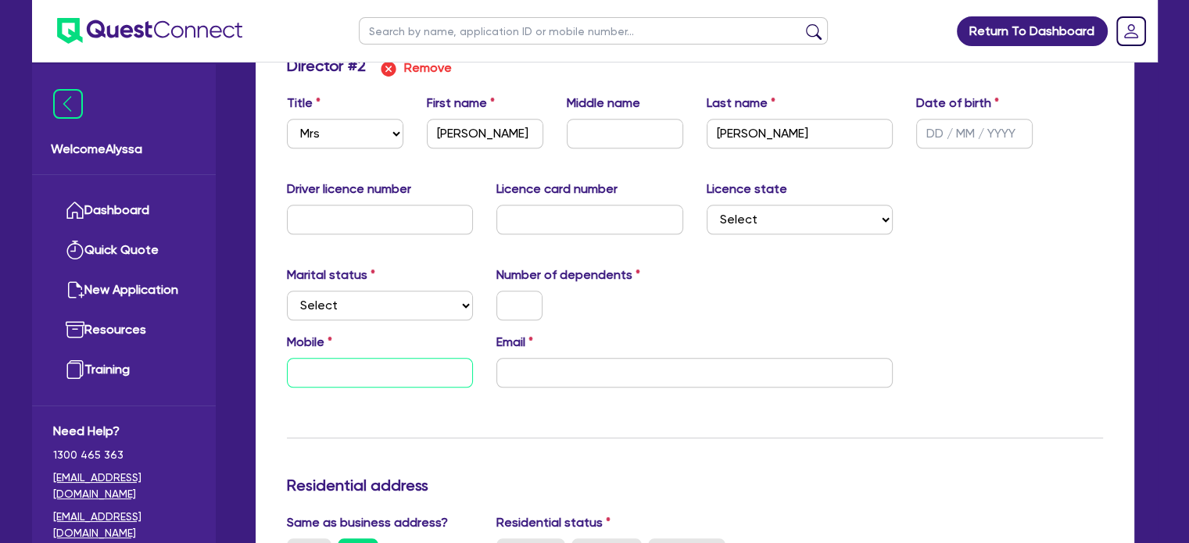
type input "0"
paste input "480 003 873"
type input "0"
type input "0402736742"
type input "1700000"
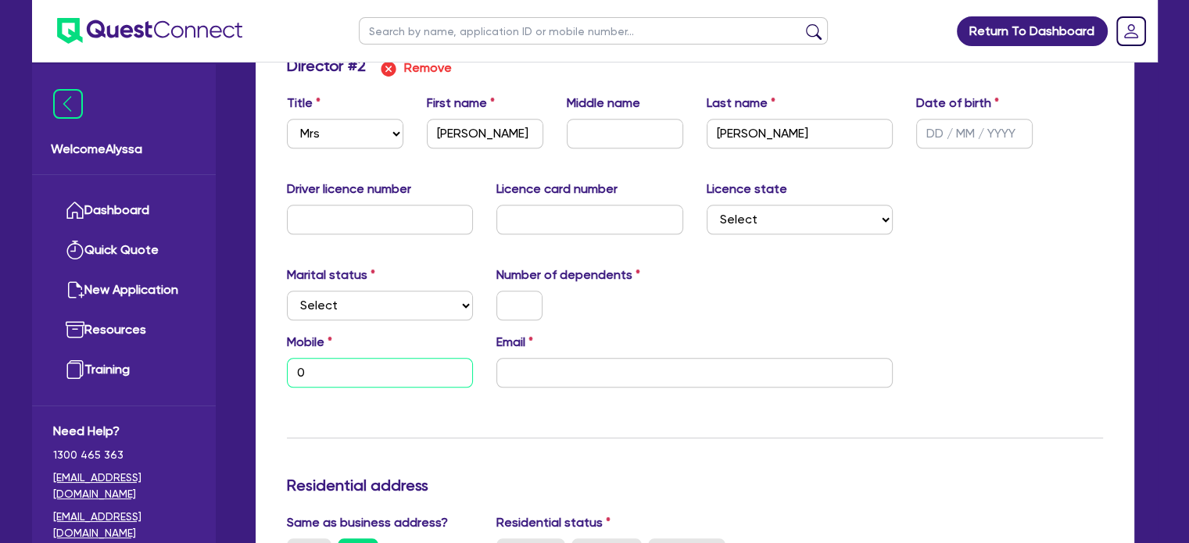
type input "2000000"
type input "0480 003 873"
type input "0"
type input "0402 736 742"
type input "1,700,000"
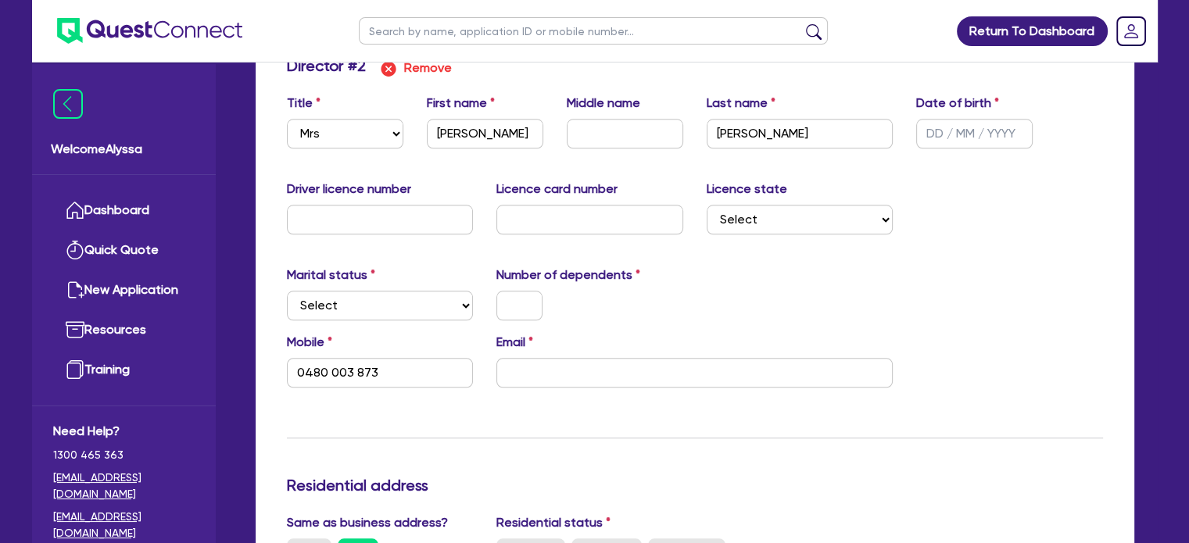
type input "2,000,000"
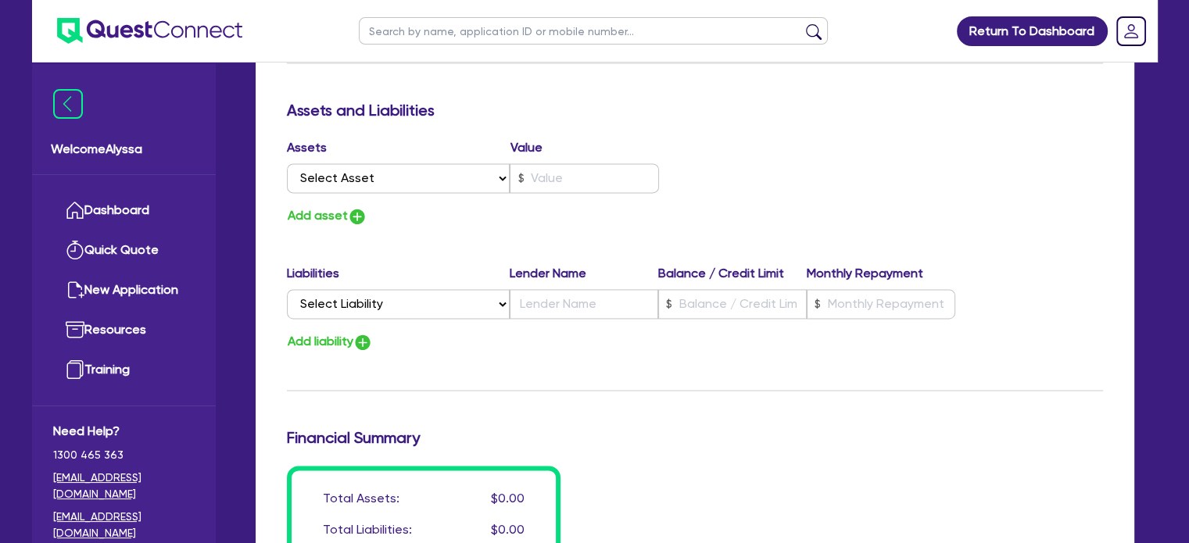
scroll to position [2520, 0]
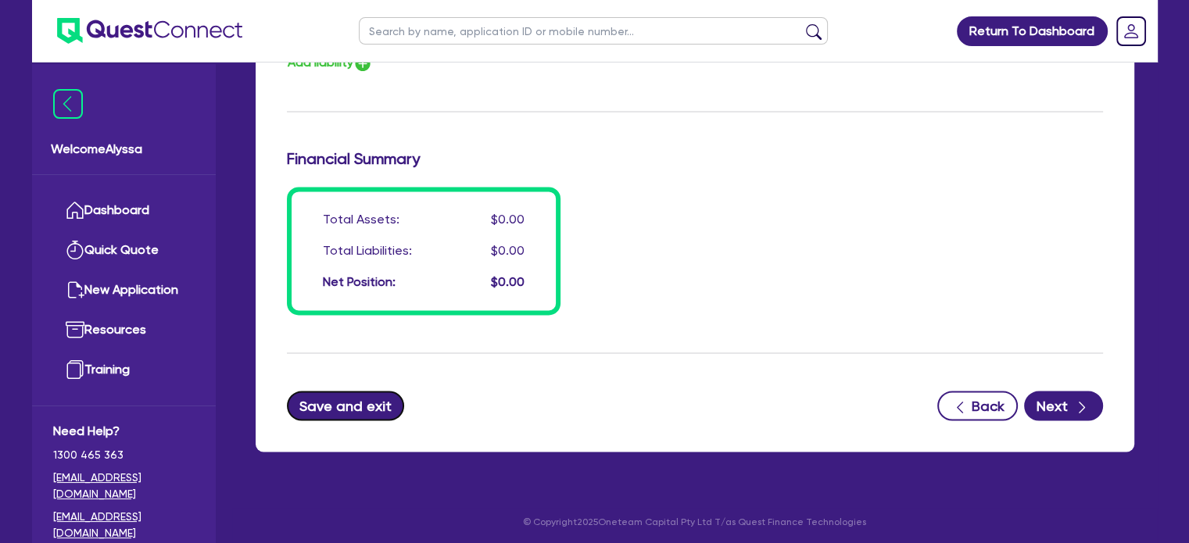
click at [364, 393] on button "Save and exit" at bounding box center [346, 406] width 118 height 30
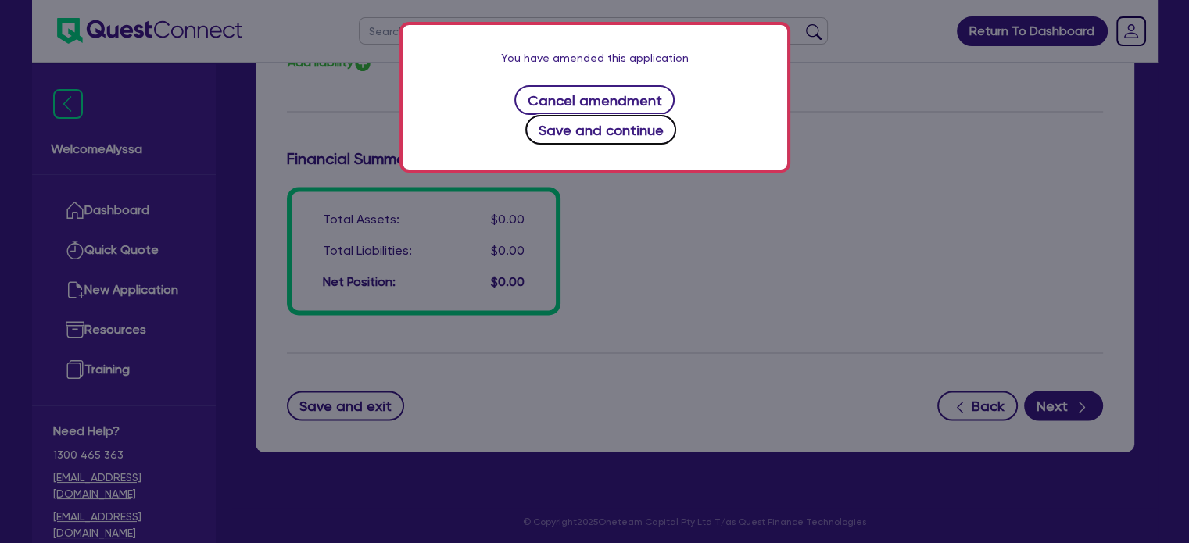
click at [674, 115] on button "Save and continue" at bounding box center [600, 130] width 151 height 30
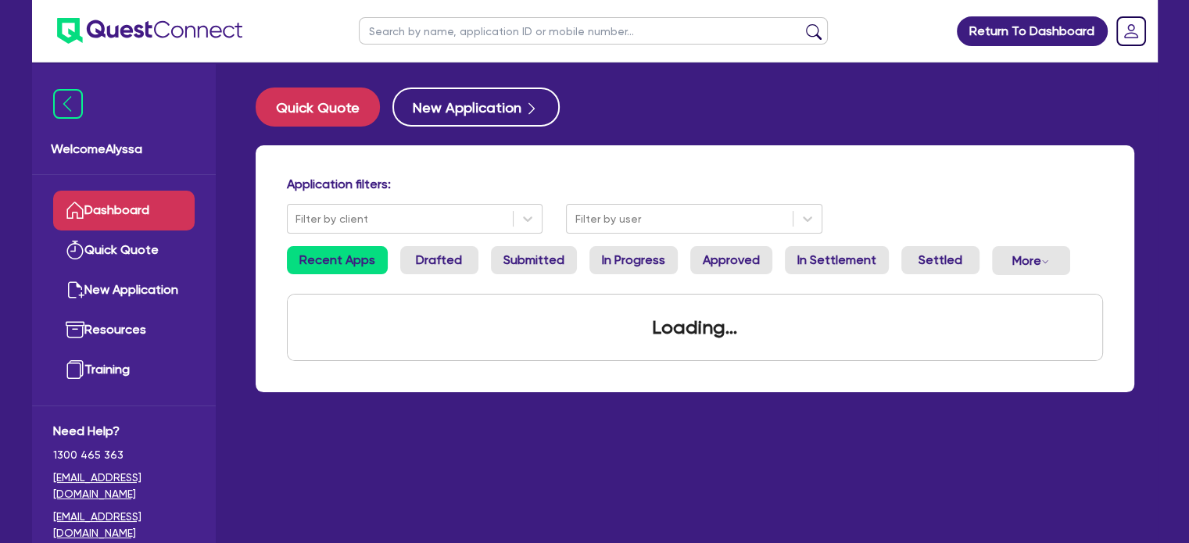
click at [449, 31] on input "text" at bounding box center [593, 30] width 469 height 27
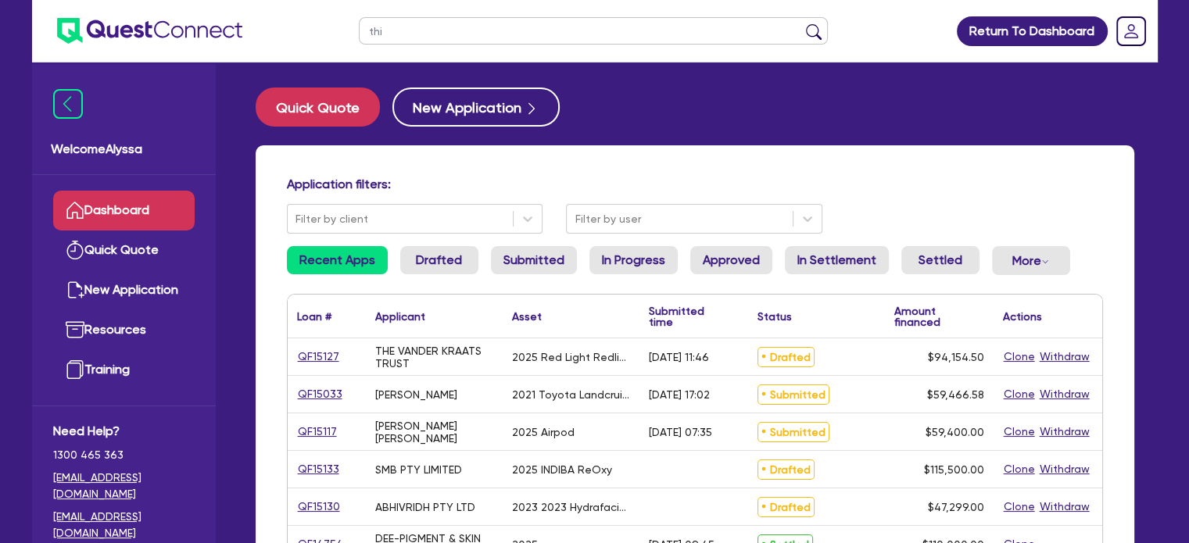
type input "thi"
click at [801, 23] on button "submit" at bounding box center [813, 34] width 25 height 22
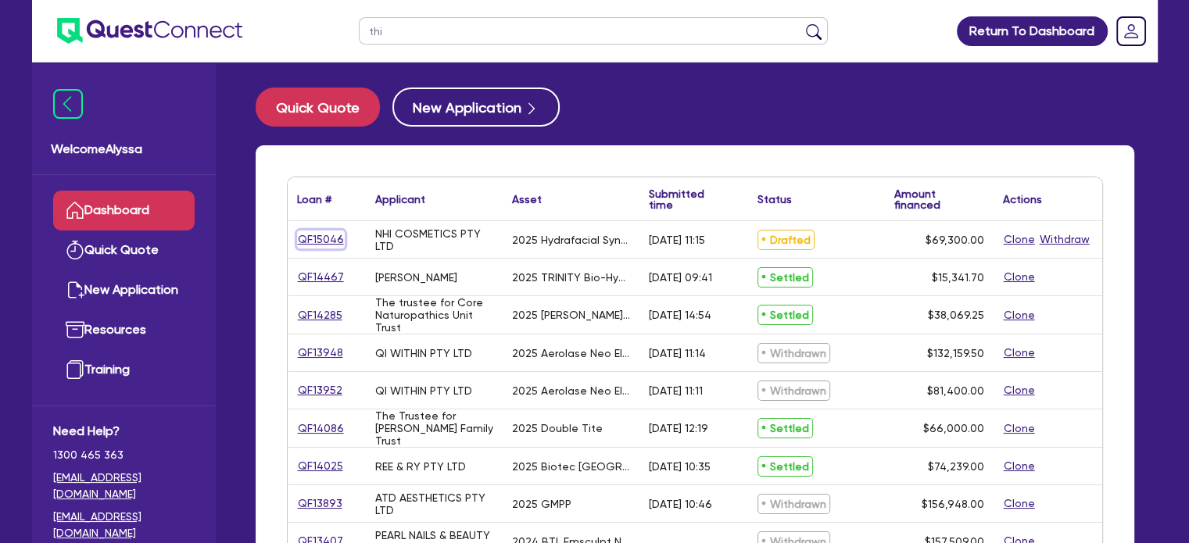
click at [324, 236] on link "QF15046" at bounding box center [321, 240] width 48 height 18
select select "TERTIARY_ASSETS"
select select "BEAUTY_EQUIPMENT"
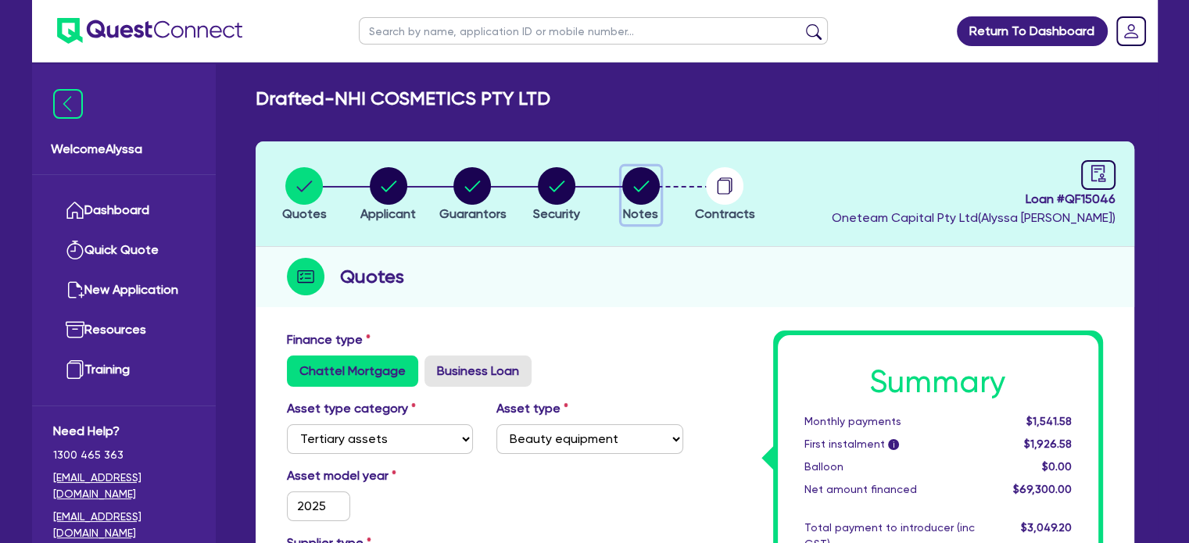
click at [646, 182] on icon "button" at bounding box center [641, 186] width 16 height 11
select select "Other"
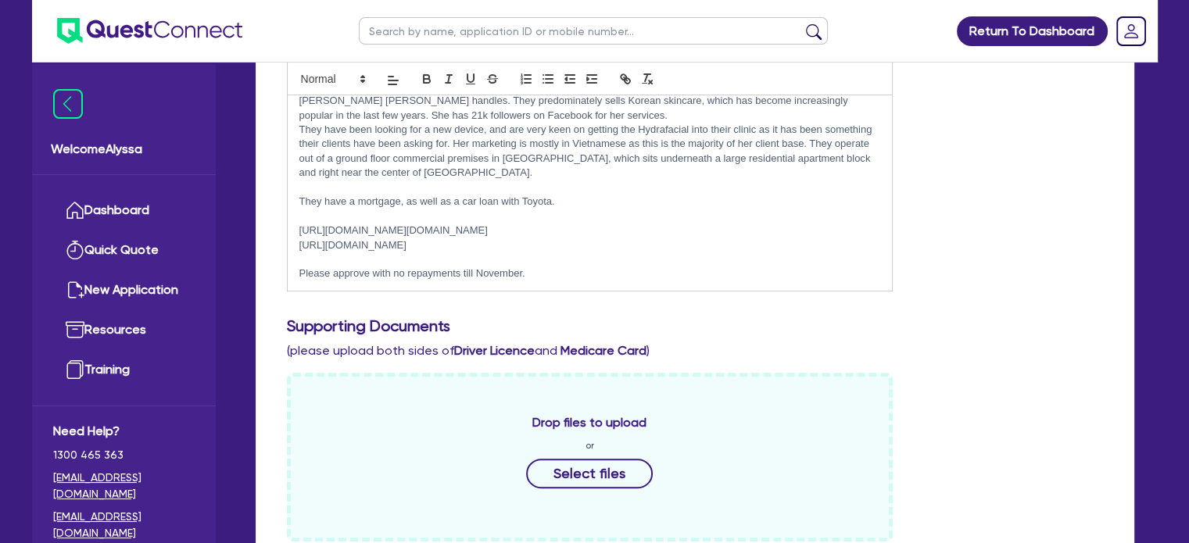
scroll to position [883, 0]
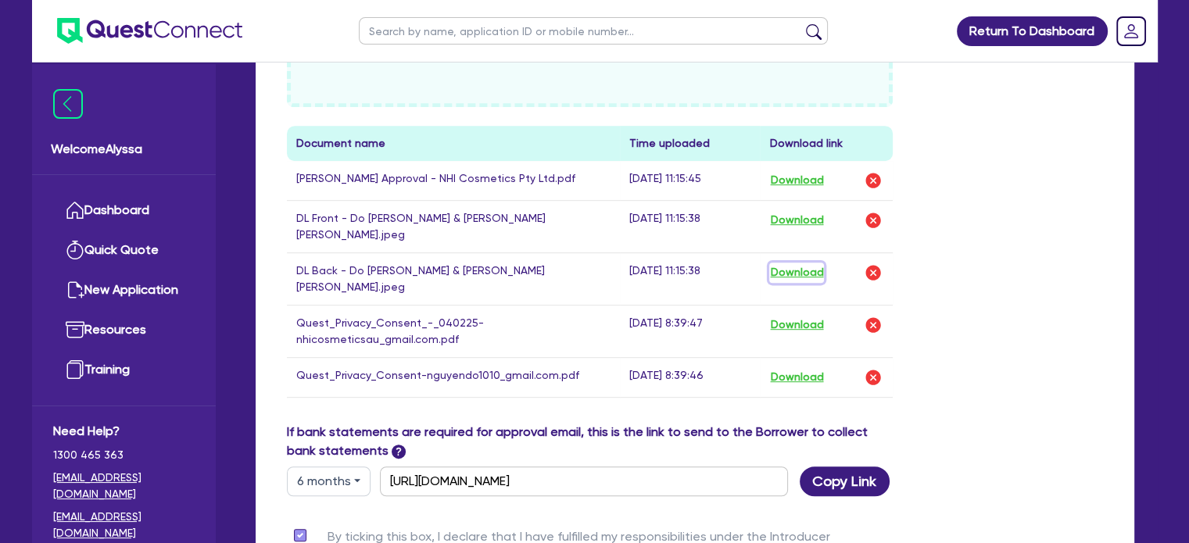
click at [791, 263] on button "Download" at bounding box center [796, 273] width 55 height 20
click at [785, 224] on button "Download" at bounding box center [796, 220] width 55 height 20
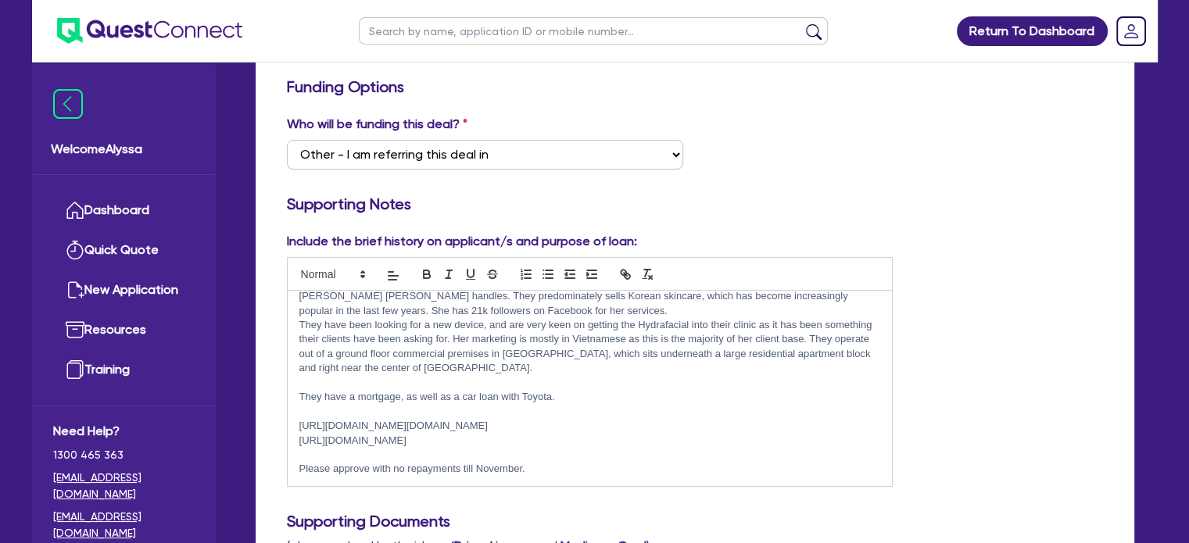
scroll to position [0, 0]
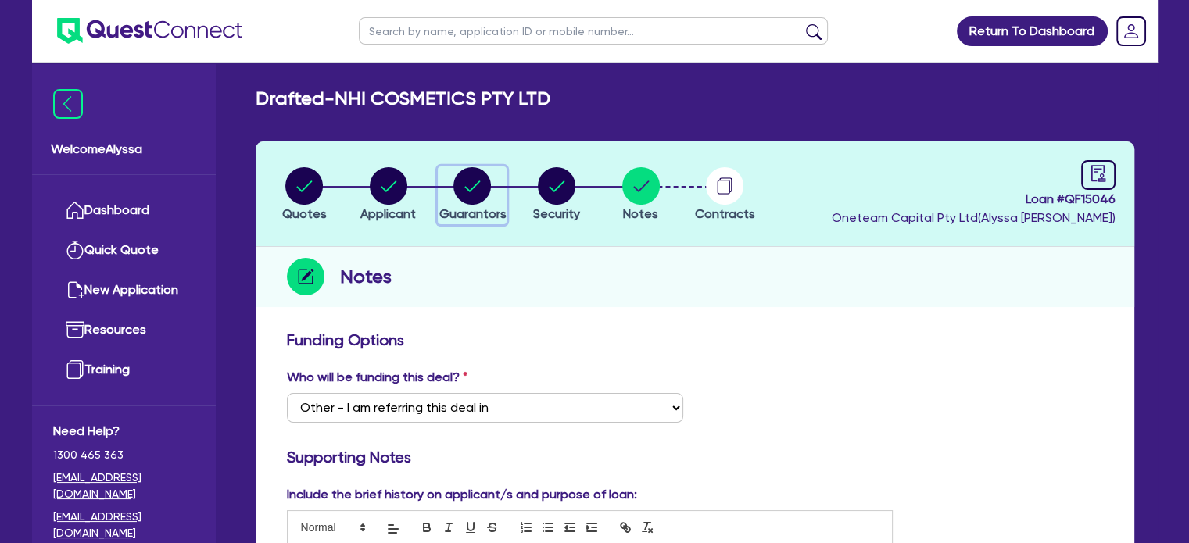
click at [461, 177] on circle "button" at bounding box center [472, 186] width 38 height 38
select select "MR"
select select "NSW"
select select "MARRIED"
select select "MRS"
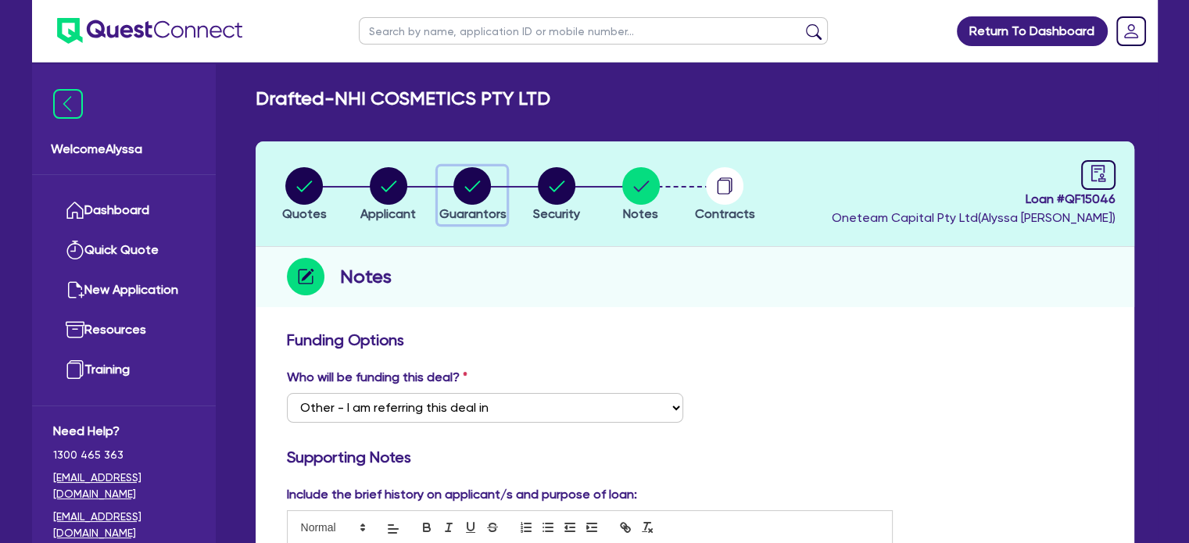
select select "NSW"
select select "MARRIED"
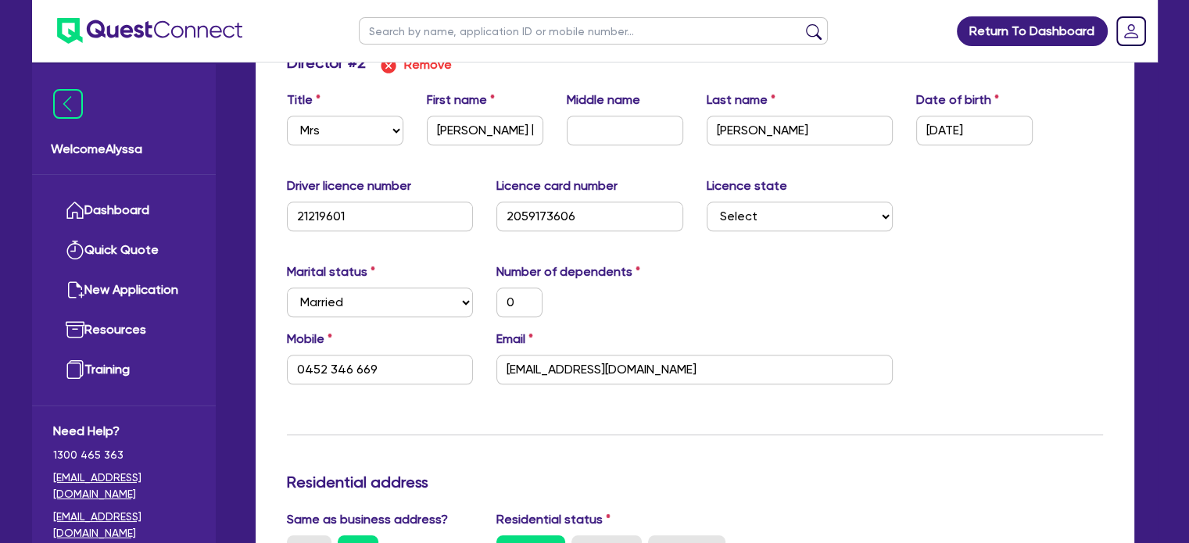
scroll to position [1512, 0]
click at [833, 337] on div "Email nhicosmeticsau@gmail.com" at bounding box center [695, 355] width 420 height 55
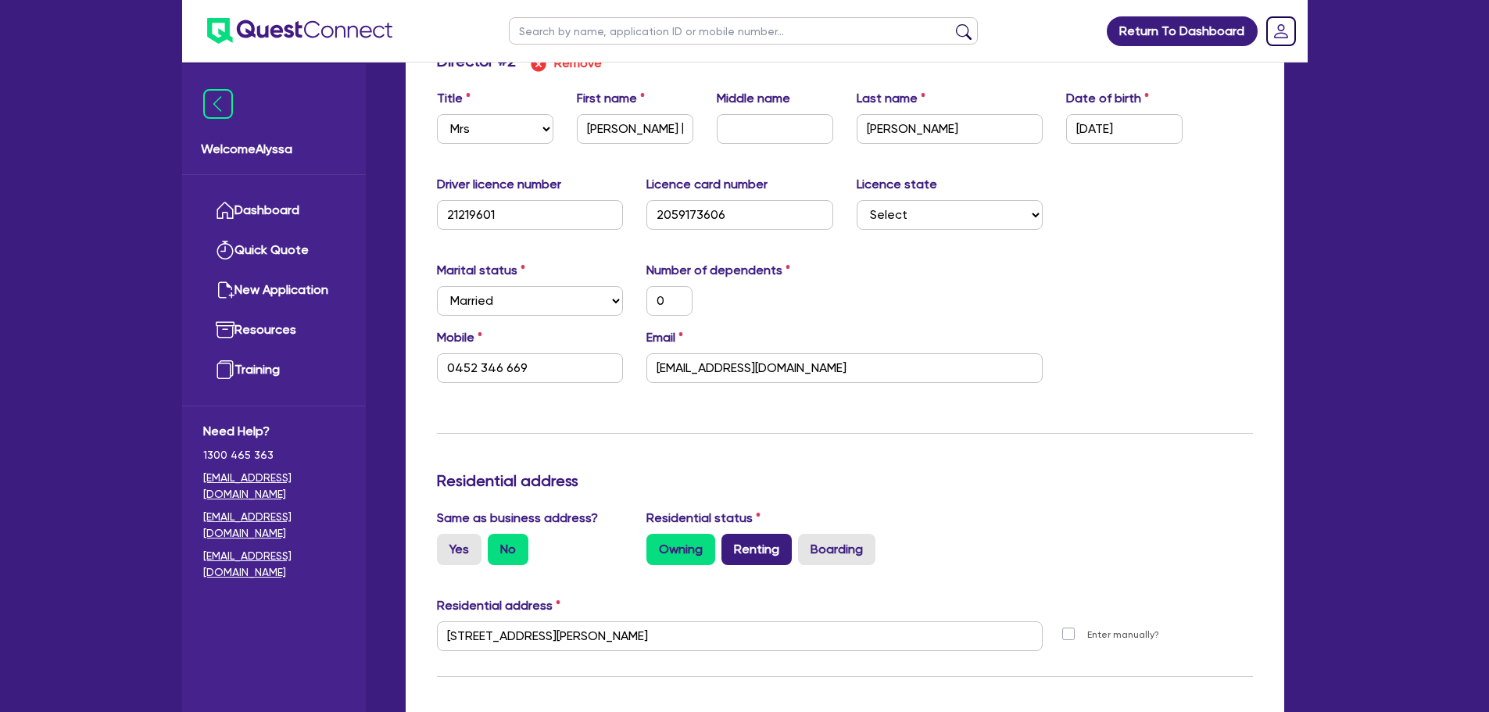
scroll to position [1513, 0]
click at [614, 34] on input "text" at bounding box center [743, 30] width 469 height 27
type input "audley"
click button "submit" at bounding box center [963, 34] width 25 height 22
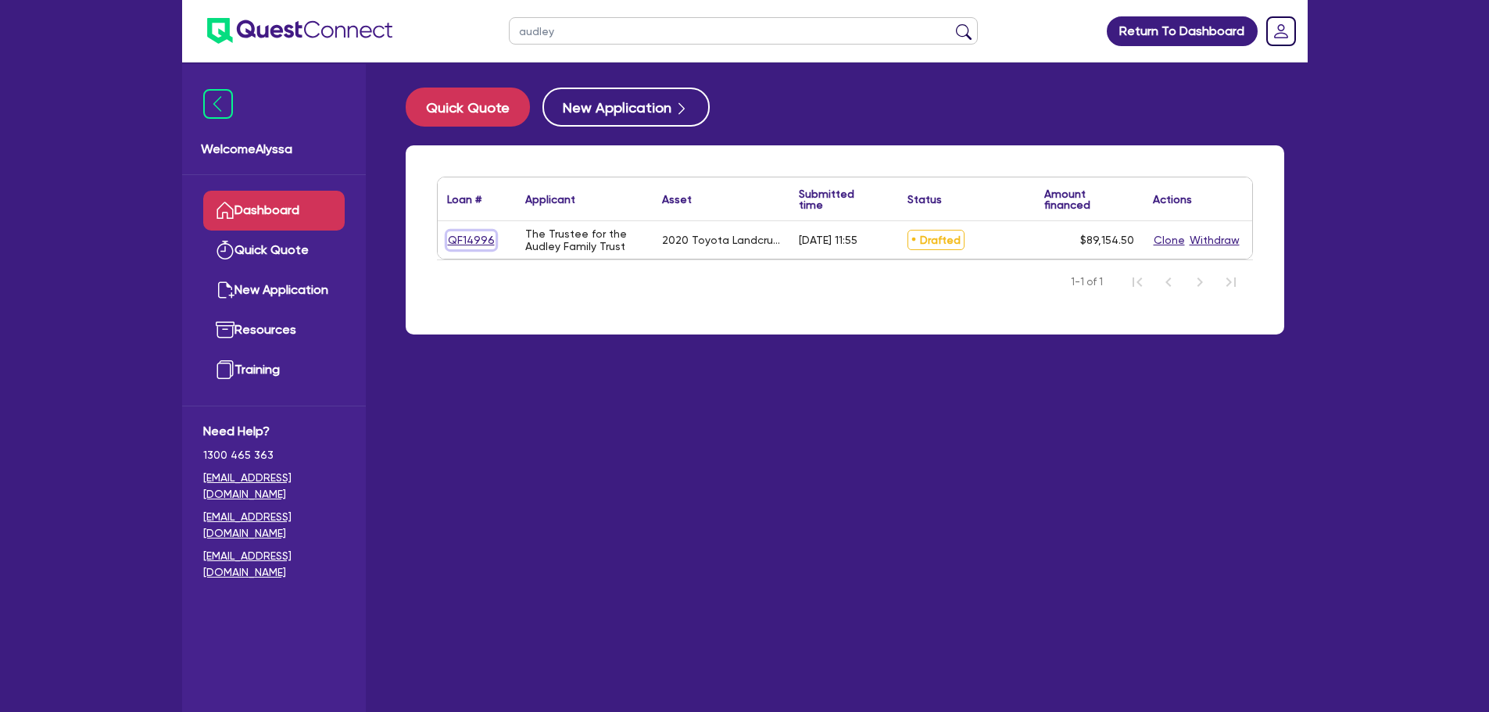
click at [453, 241] on link "QF14996" at bounding box center [471, 240] width 48 height 18
select select "CARS_AND_LIGHT_TRUCKS"
select select "PASSENGER_VEHICLES"
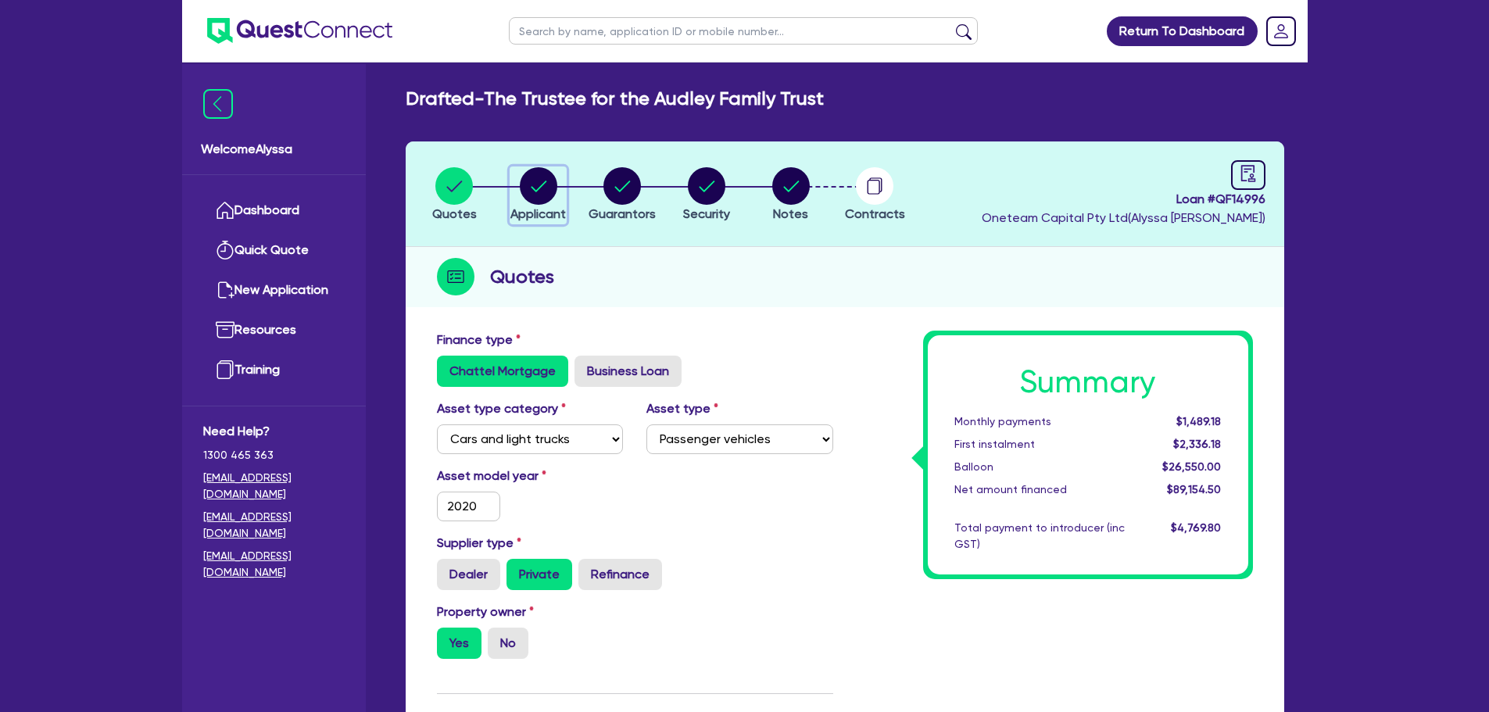
click at [522, 175] on icon "button" at bounding box center [539, 186] width 38 height 38
select select "TRUST"
select select "COMPANY"
select select "BUILDING_CONSTRUCTION"
select select "TRADES_SERVICES_BUSINESSES_GOVERNMENT"
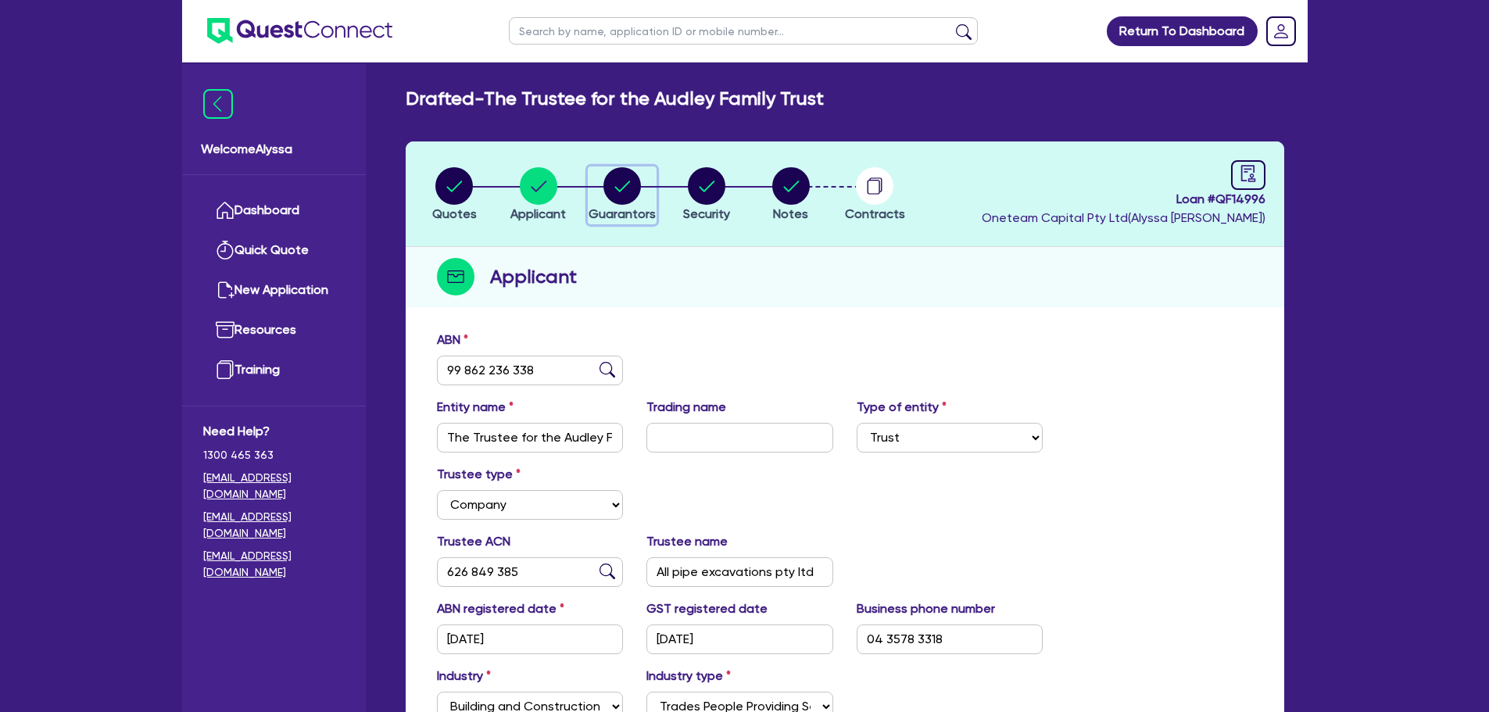
click at [619, 213] on span "Guarantors" at bounding box center [622, 213] width 67 height 15
select select "MR"
select select "VIC"
select select "MARRIED"
select select "PROPERTY"
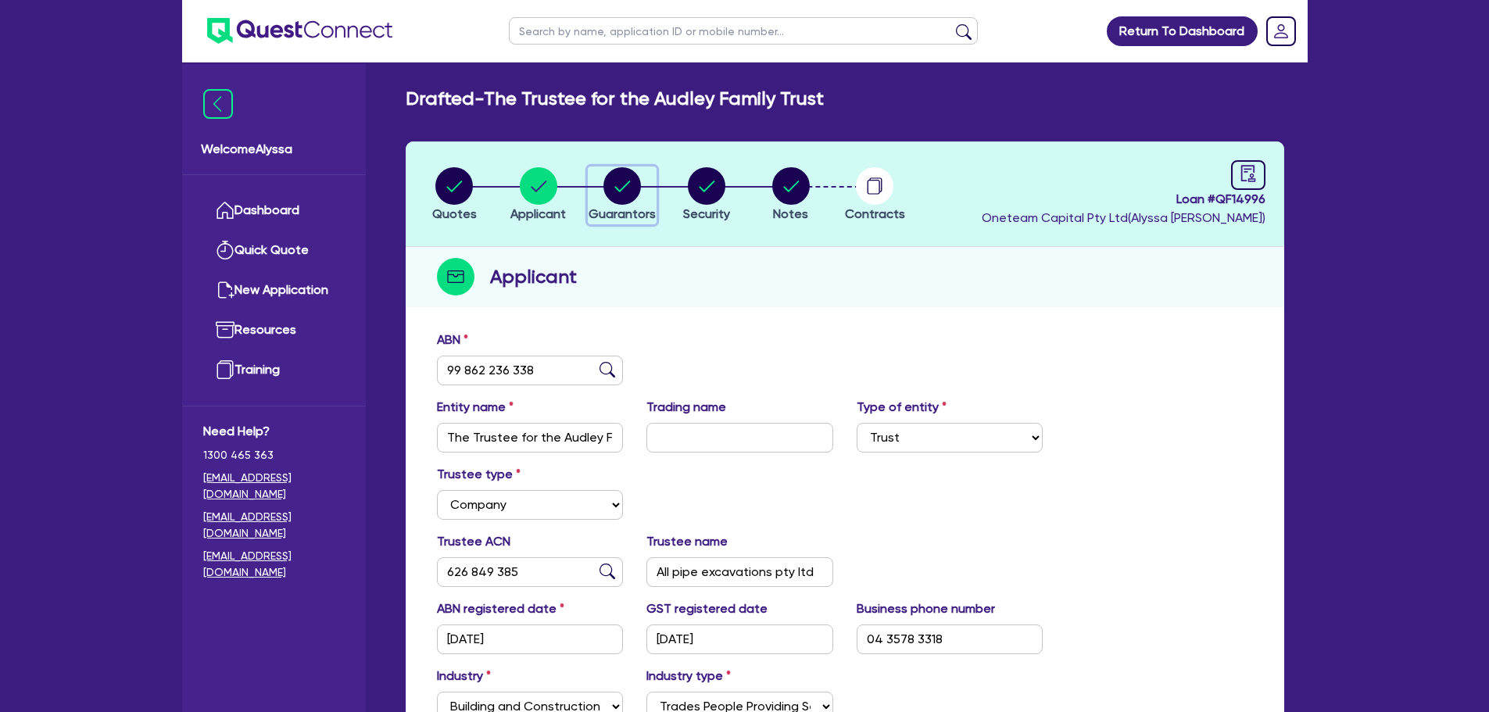
select select "MORTGAGE"
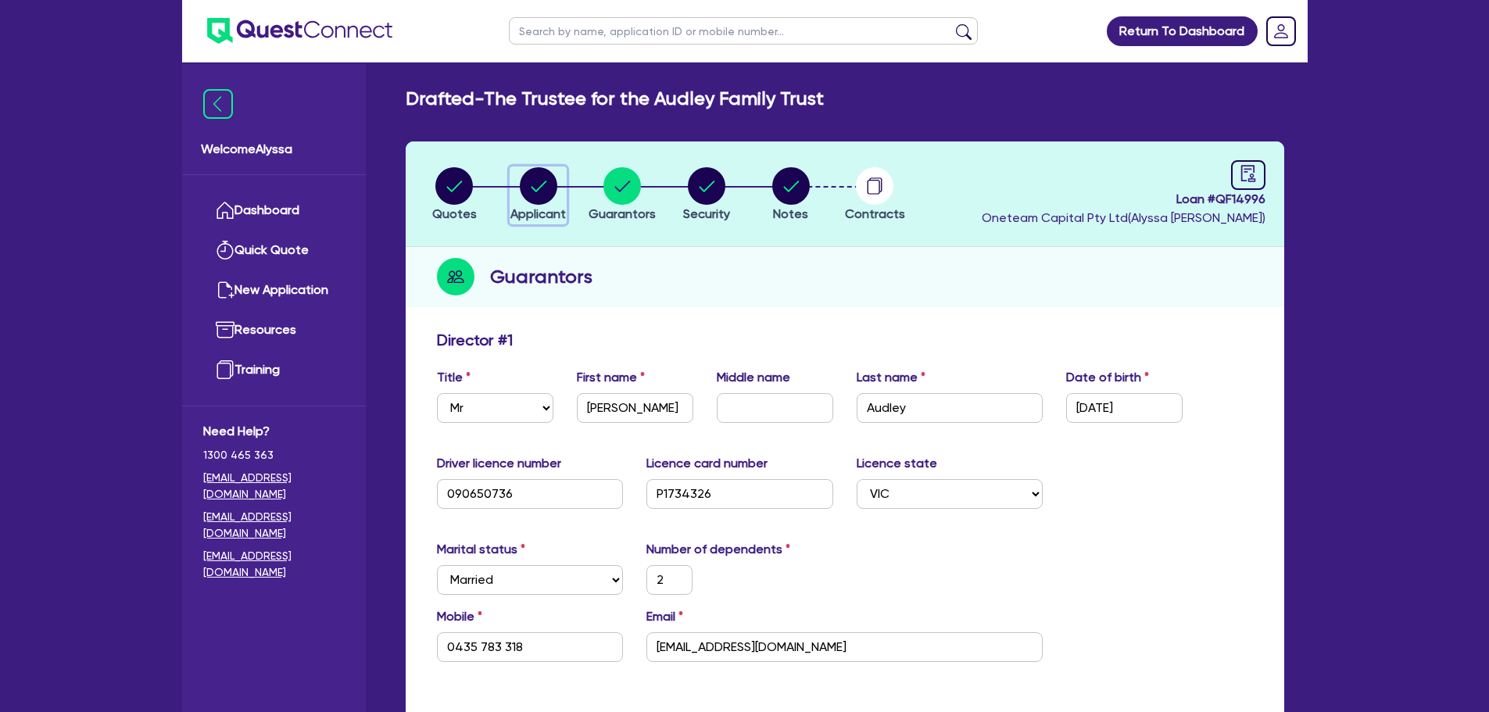
click at [527, 183] on circle "button" at bounding box center [539, 186] width 38 height 38
select select "TRUST"
select select "COMPANY"
select select "BUILDING_CONSTRUCTION"
select select "TRADES_SERVICES_BUSINESSES_GOVERNMENT"
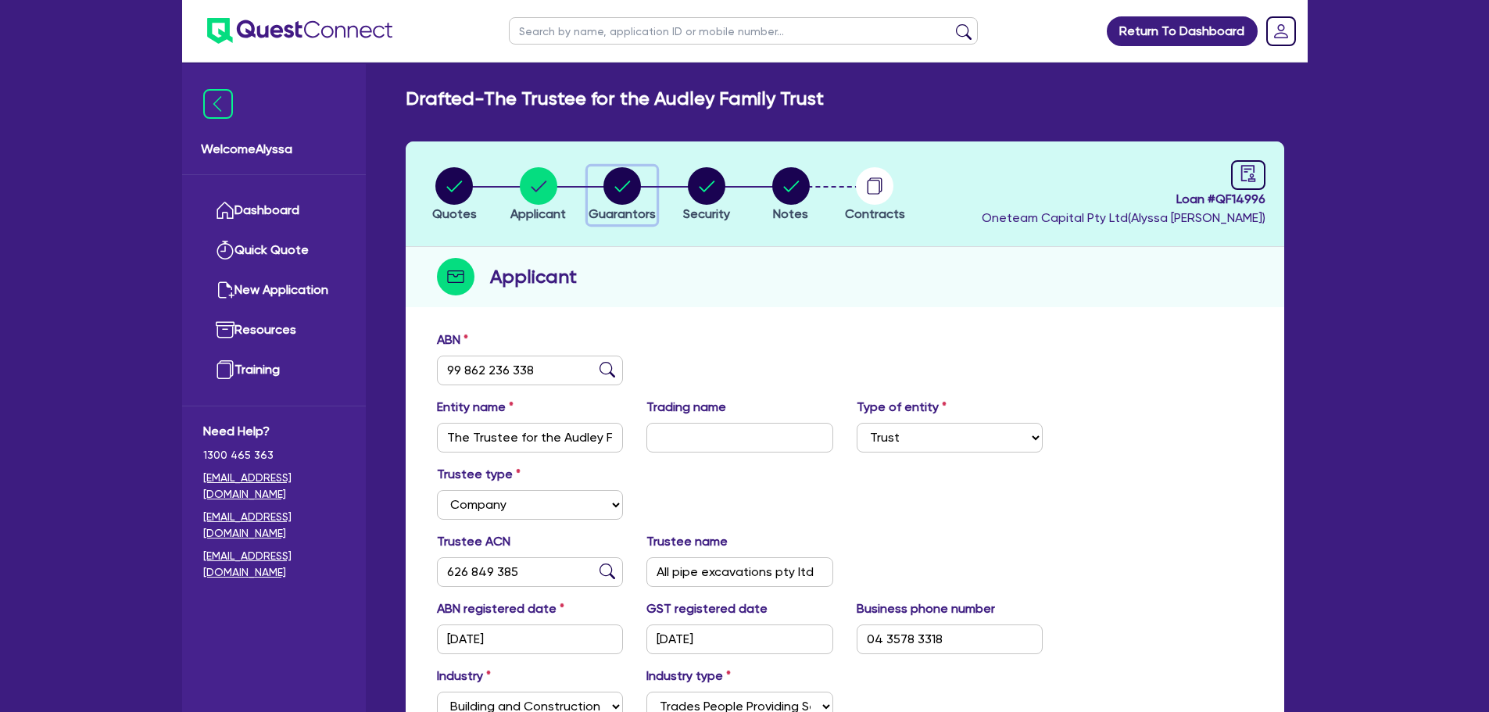
click at [607, 178] on circle "button" at bounding box center [622, 186] width 38 height 38
select select "MR"
select select "VIC"
select select "MARRIED"
select select "PROPERTY"
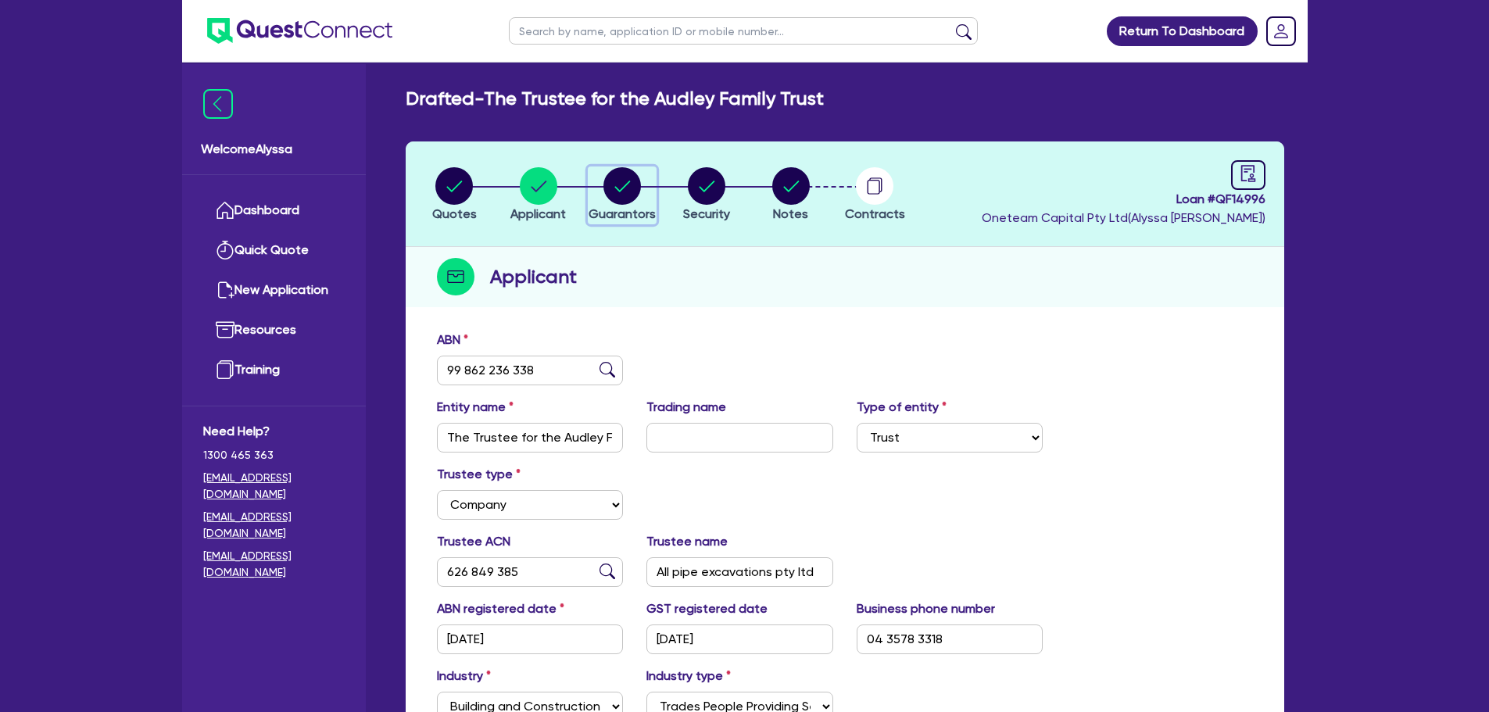
select select "MORTGAGE"
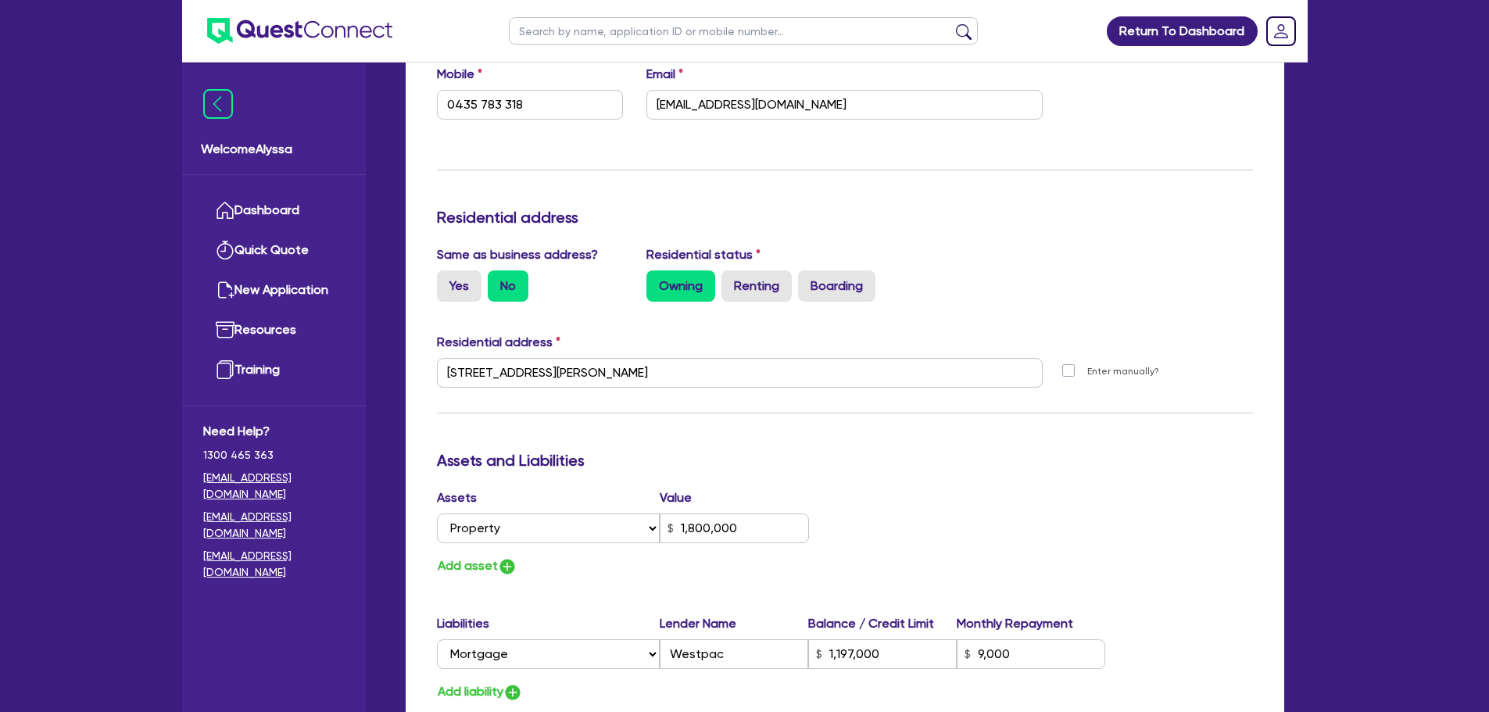
scroll to position [542, 0]
drag, startPoint x: 722, startPoint y: 381, endPoint x: 433, endPoint y: 356, distance: 290.3
click at [433, 356] on div "Residential address 75 Boundary Drain Rd Koo Wee Rup VIC 3981 Unit number Stree…" at bounding box center [845, 367] width 840 height 67
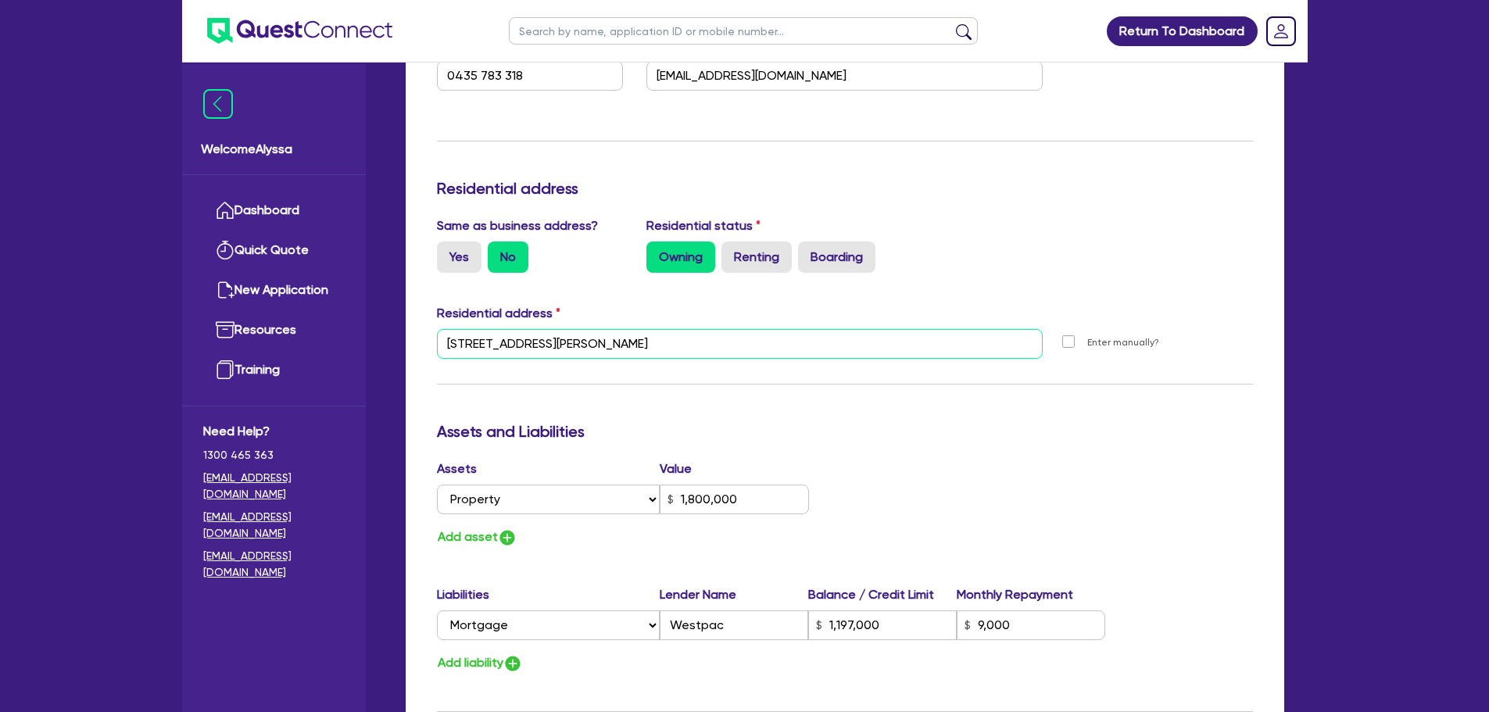
scroll to position [572, 0]
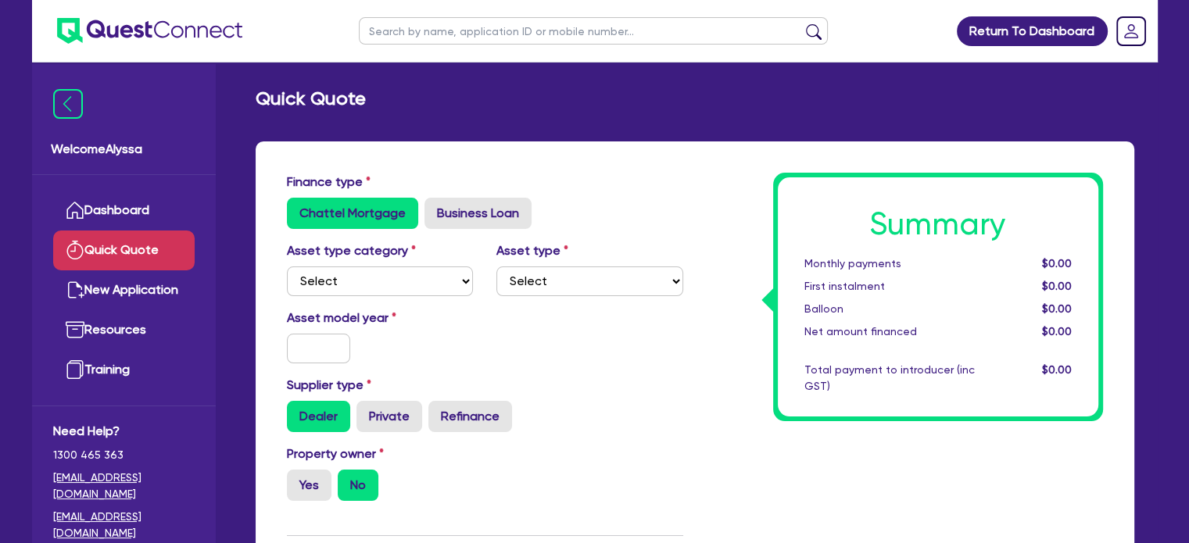
click at [438, 33] on input "text" at bounding box center [593, 30] width 469 height 27
type input "[PERSON_NAME]"
click button "submit" at bounding box center [813, 34] width 25 height 22
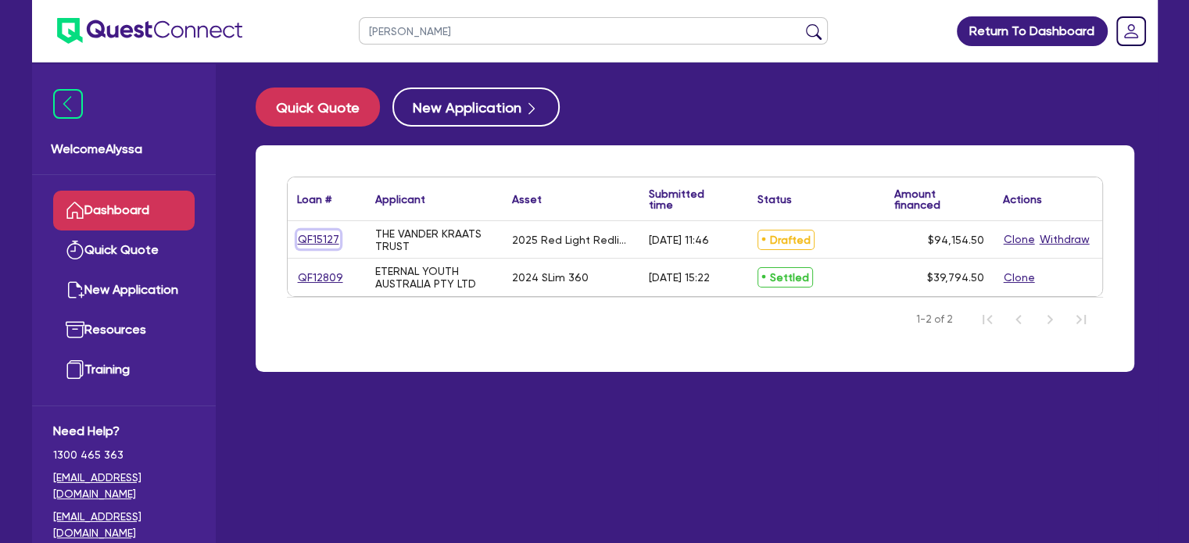
click at [310, 234] on link "QF15127" at bounding box center [318, 240] width 43 height 18
select select "SECONDARY_ASSETS"
select select "MEDICAL_DENTAL_LABORATORY_EQUIPMENT"
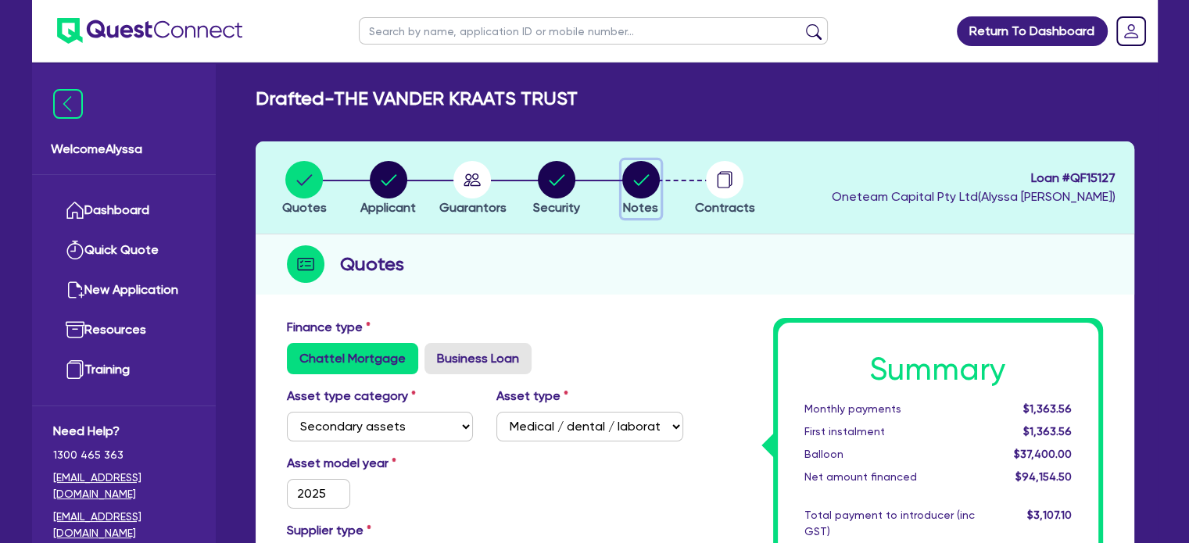
click at [636, 189] on circle "button" at bounding box center [641, 180] width 38 height 38
select select "Other"
